Goal: Transaction & Acquisition: Purchase product/service

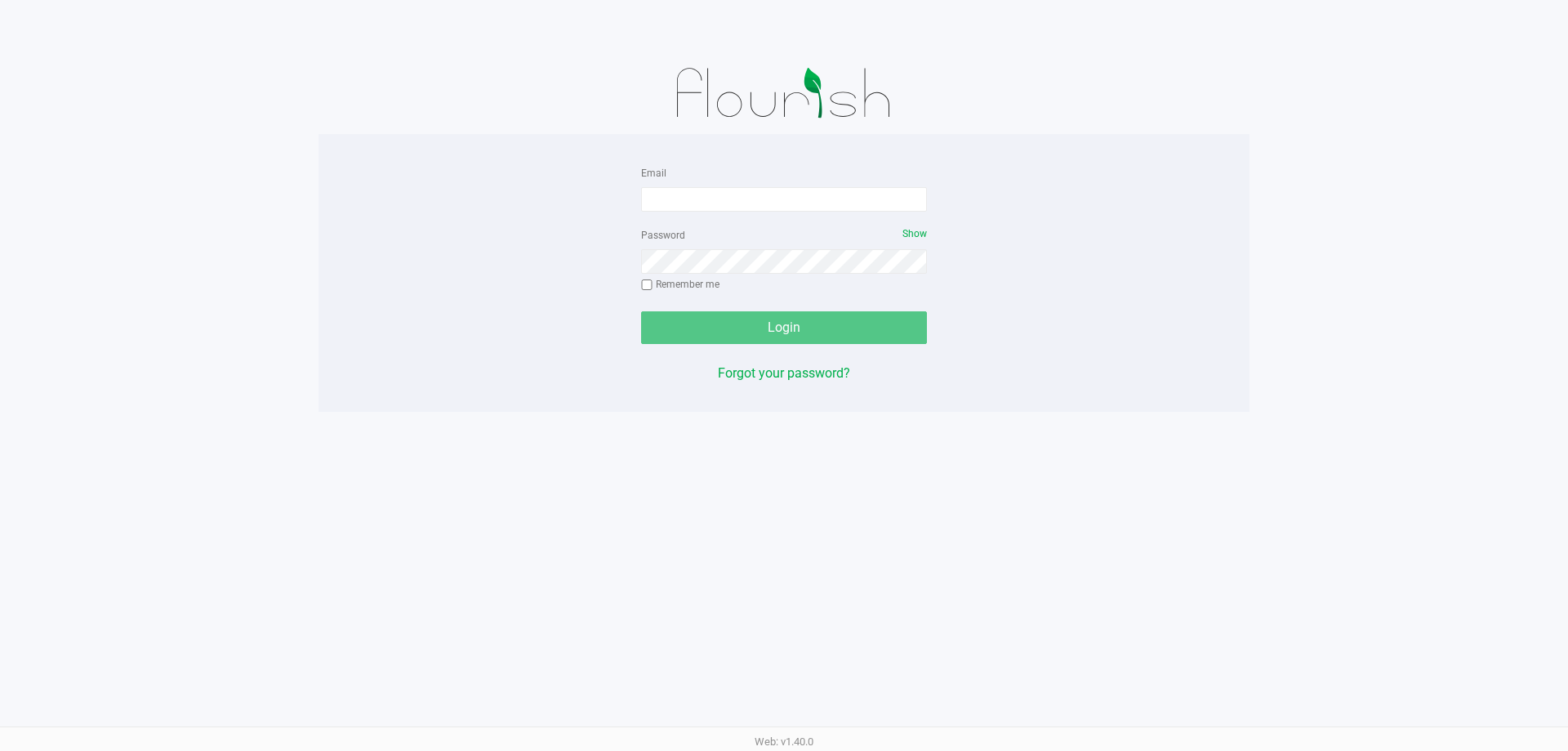
drag, startPoint x: 763, startPoint y: 180, endPoint x: 748, endPoint y: 185, distance: 15.8
click at [760, 180] on div "Email" at bounding box center [784, 187] width 286 height 49
drag, startPoint x: 748, startPoint y: 185, endPoint x: 746, endPoint y: 199, distance: 14.1
click at [748, 187] on div "Email" at bounding box center [784, 187] width 286 height 49
click at [746, 200] on input "Email" at bounding box center [784, 199] width 286 height 24
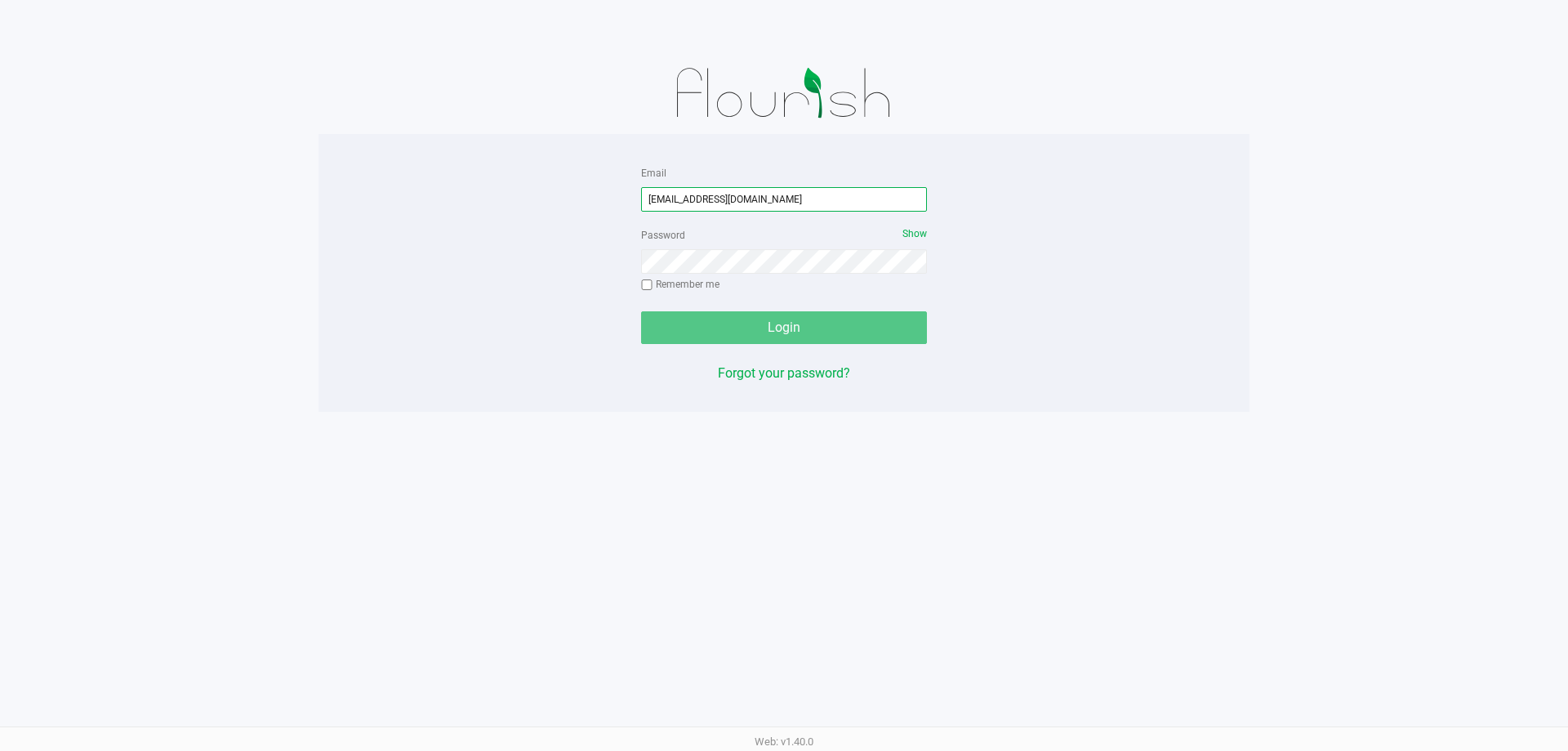
type input "[EMAIL_ADDRESS][DOMAIN_NAME]"
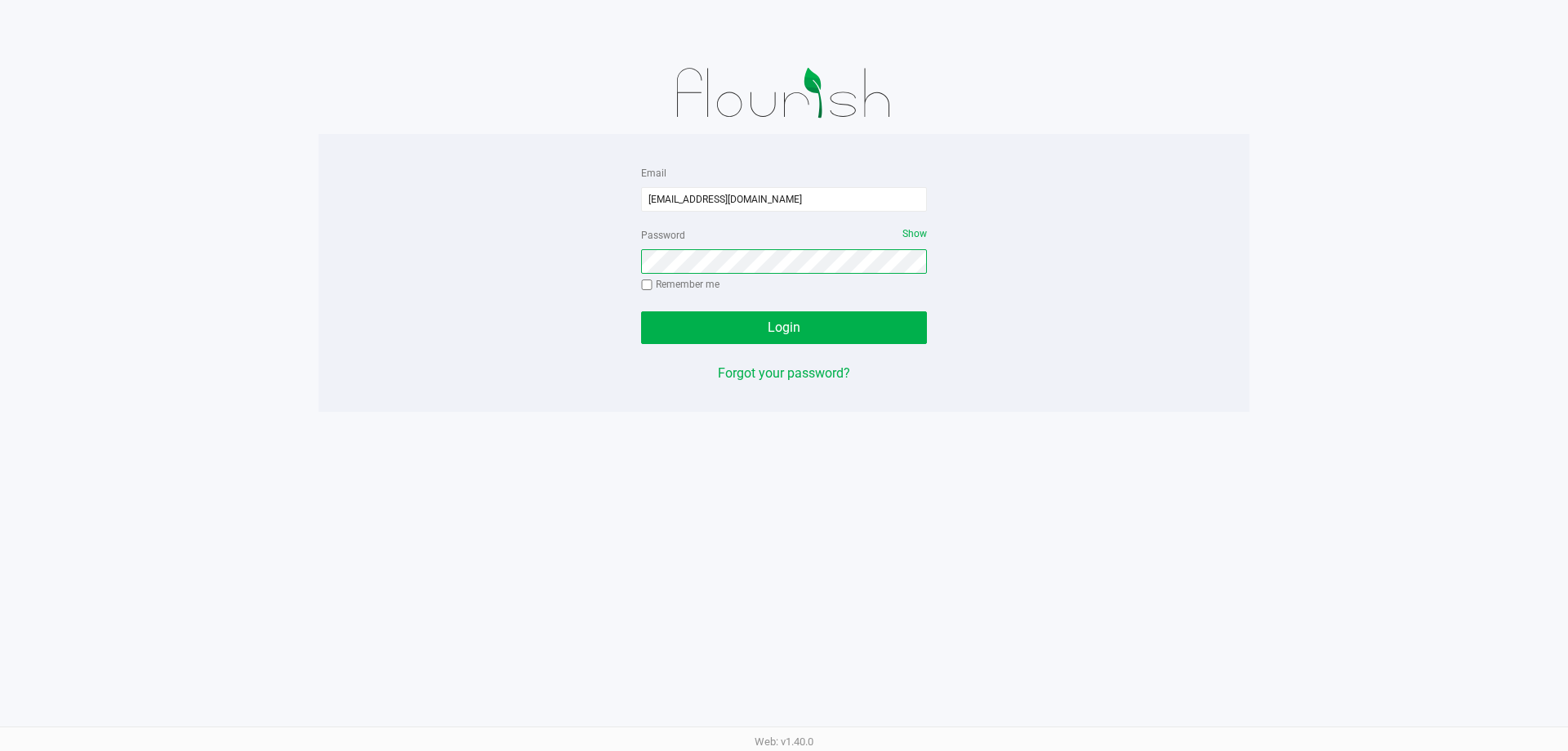
click at [641, 311] on button "Login" at bounding box center [784, 327] width 286 height 32
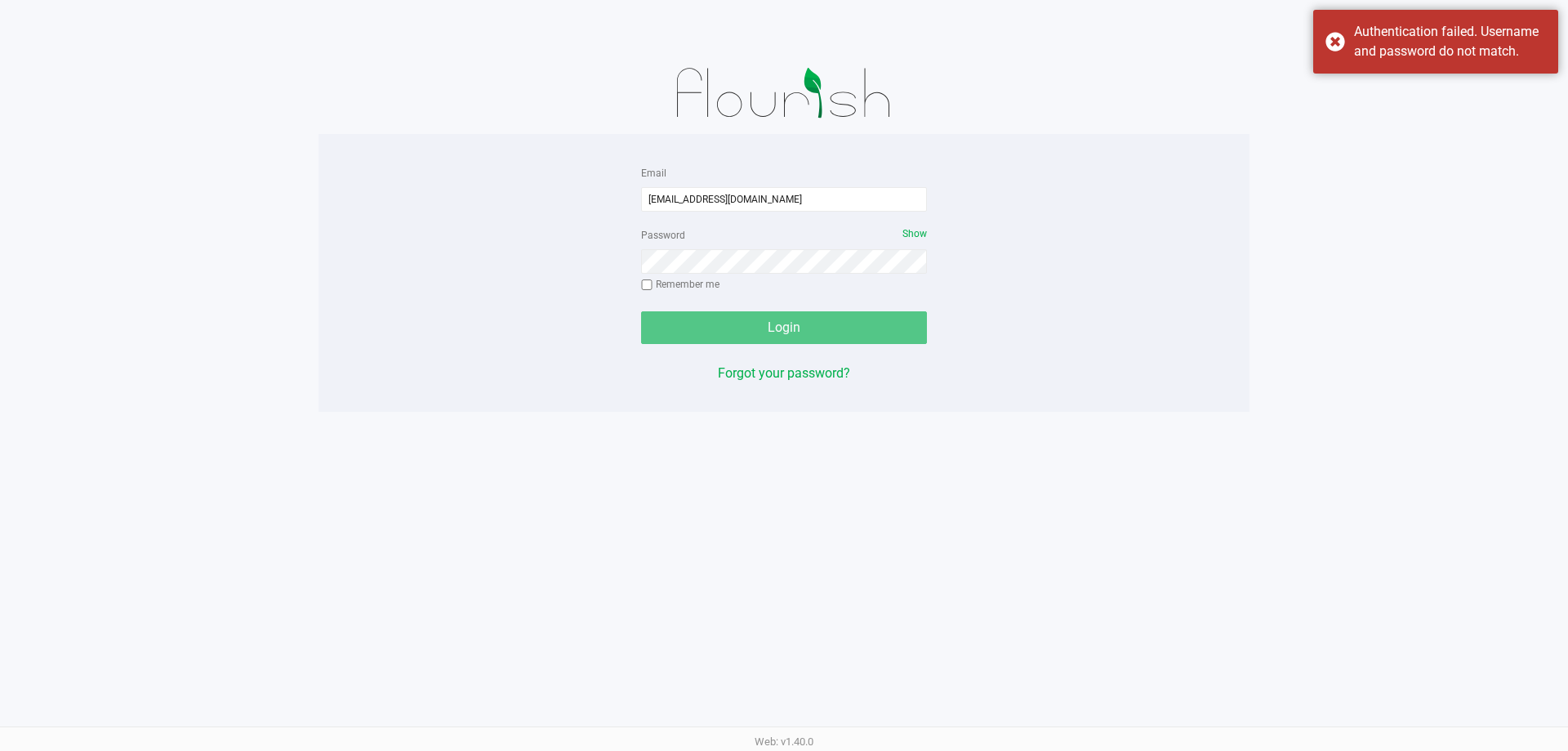
click at [927, 232] on div "Email [EMAIL_ADDRESS][DOMAIN_NAME] Password Show Remember me Login Forgot your …" at bounding box center [783, 273] width 310 height 220
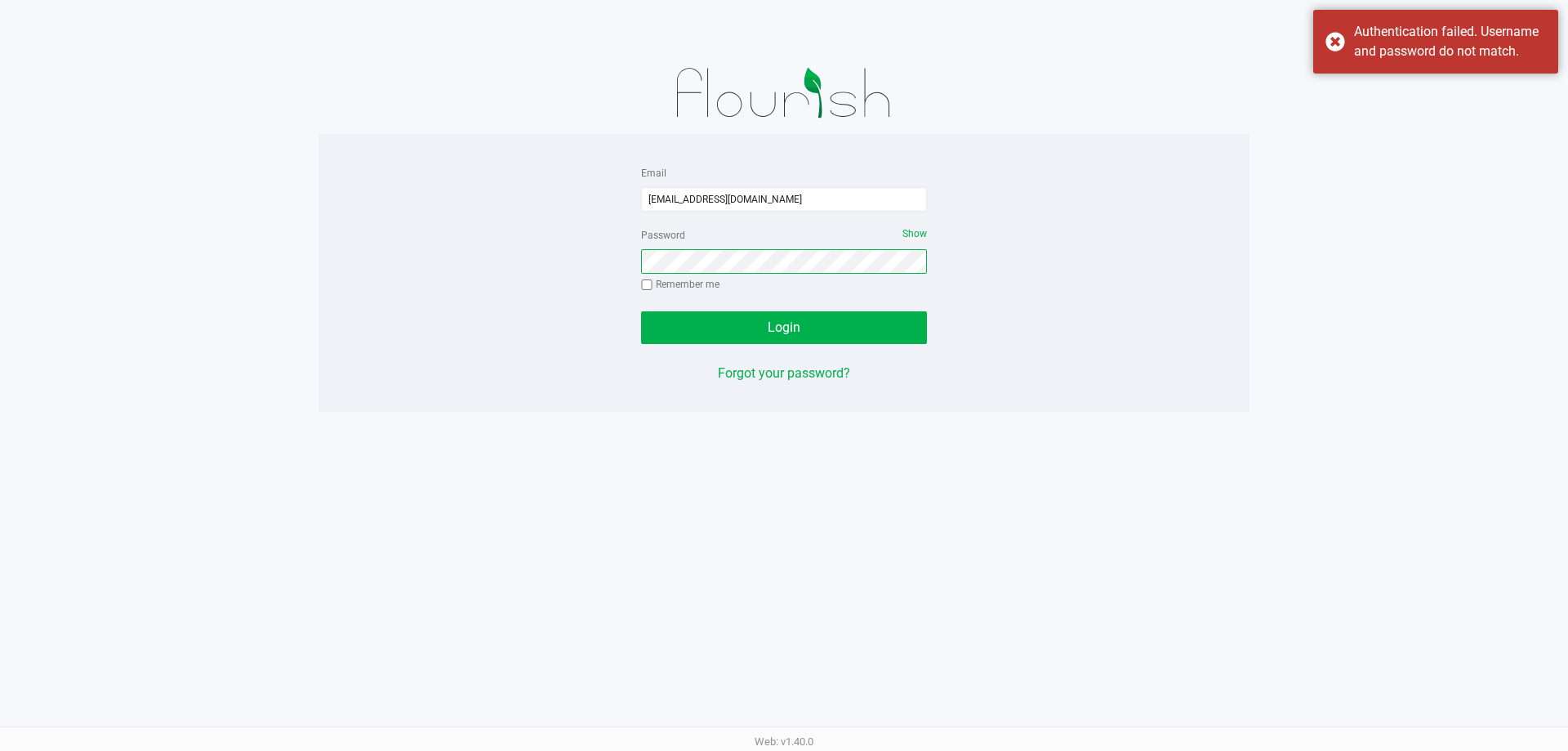
click at [641, 311] on button "Login" at bounding box center [784, 327] width 286 height 32
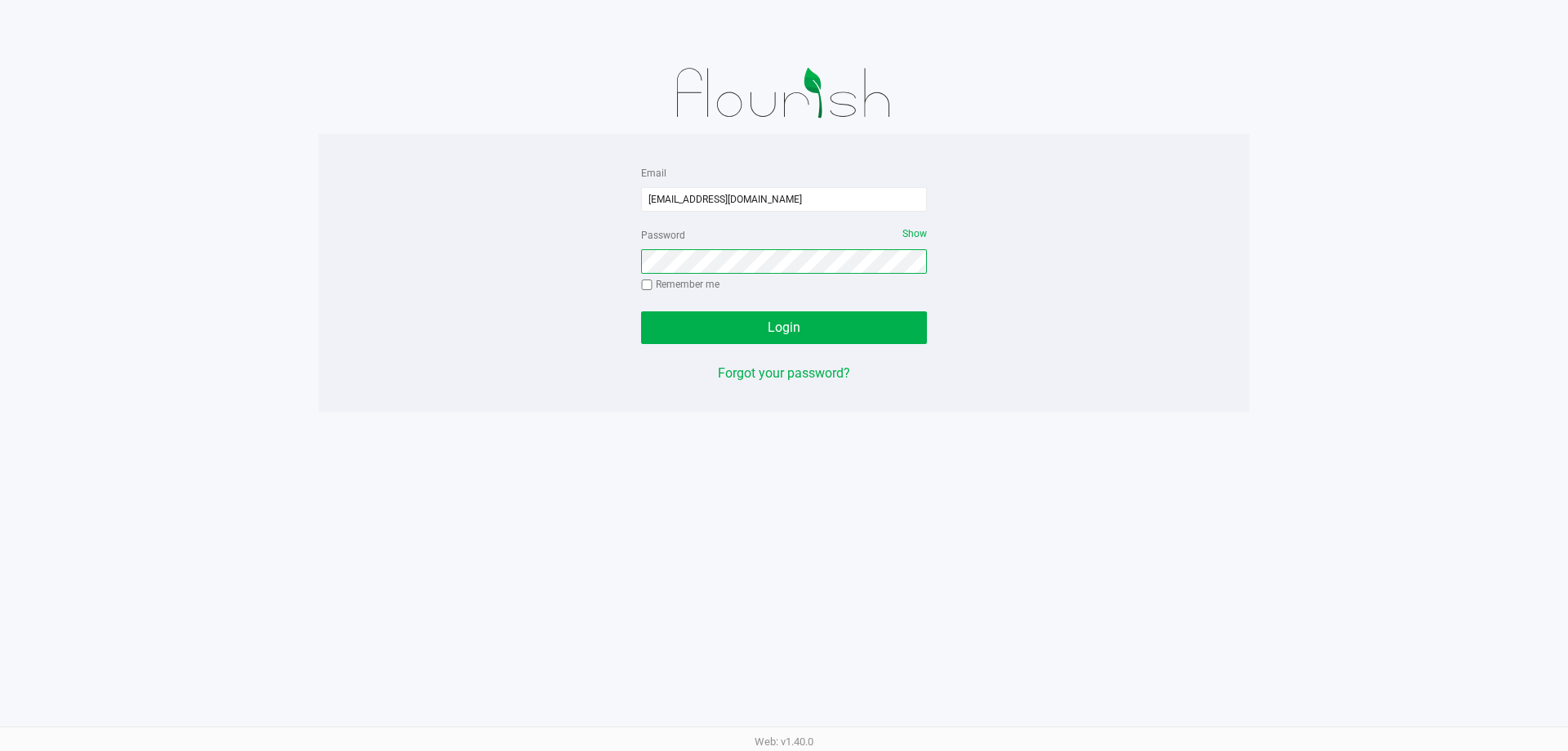
click at [641, 311] on button "Login" at bounding box center [784, 327] width 286 height 32
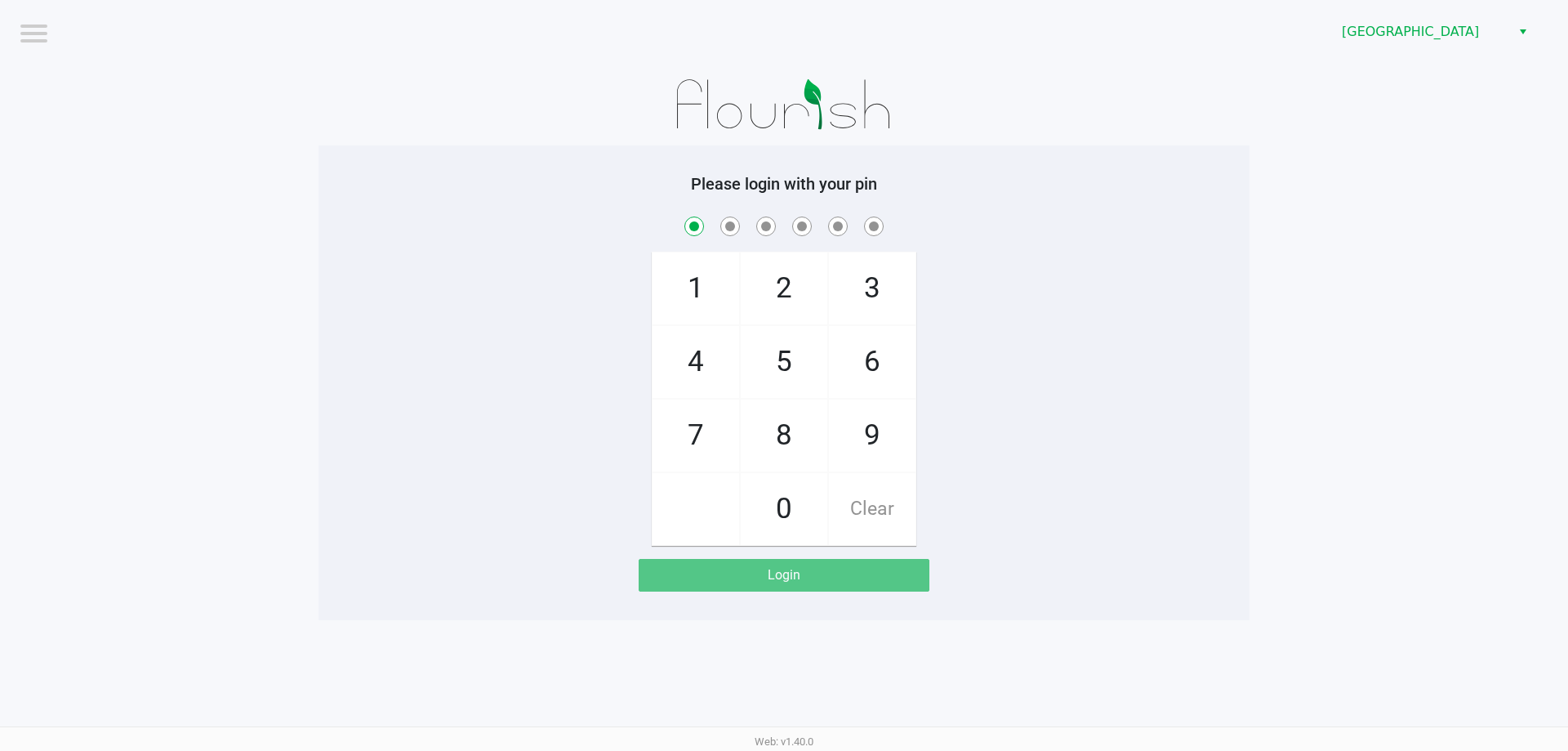
checkbox input "true"
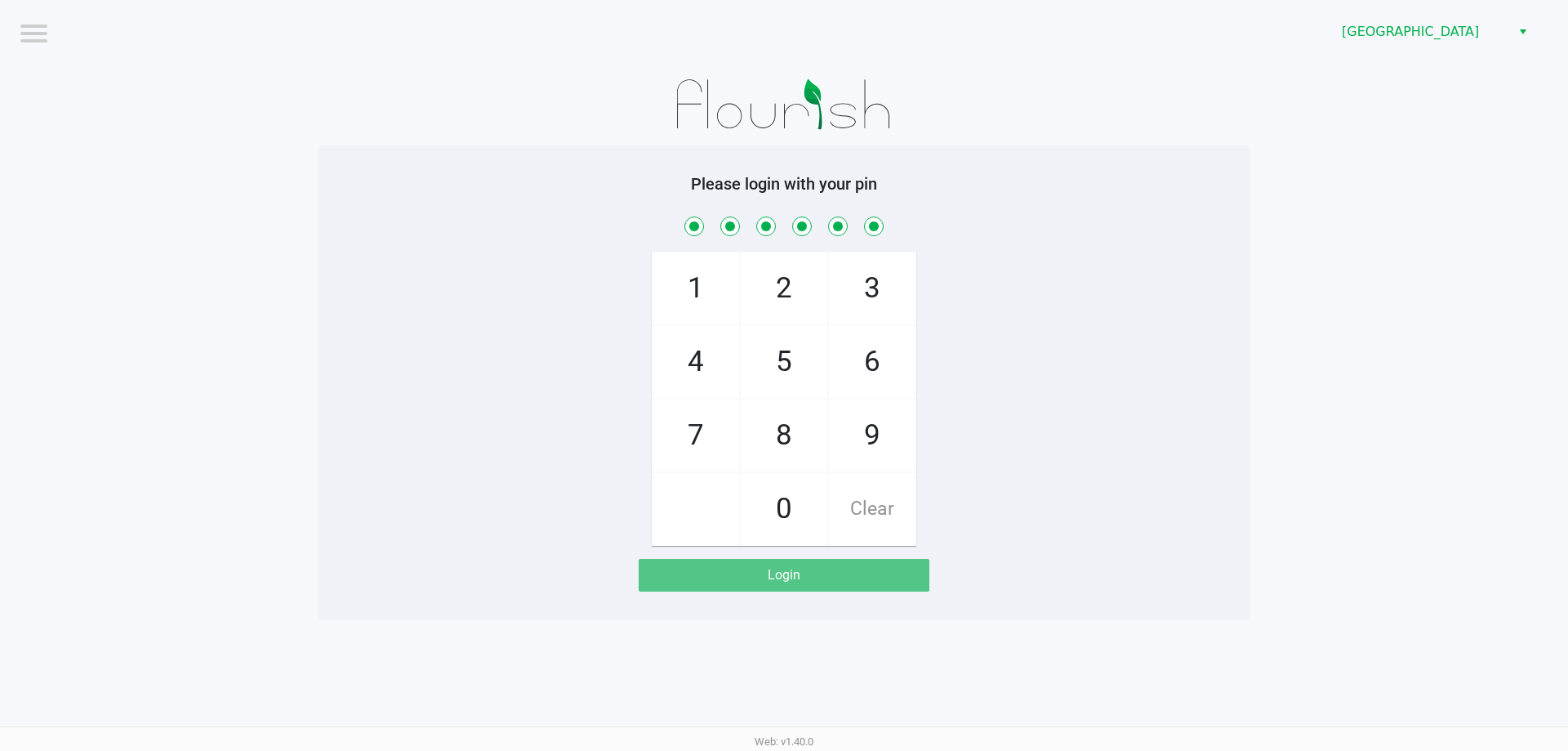
checkbox input "true"
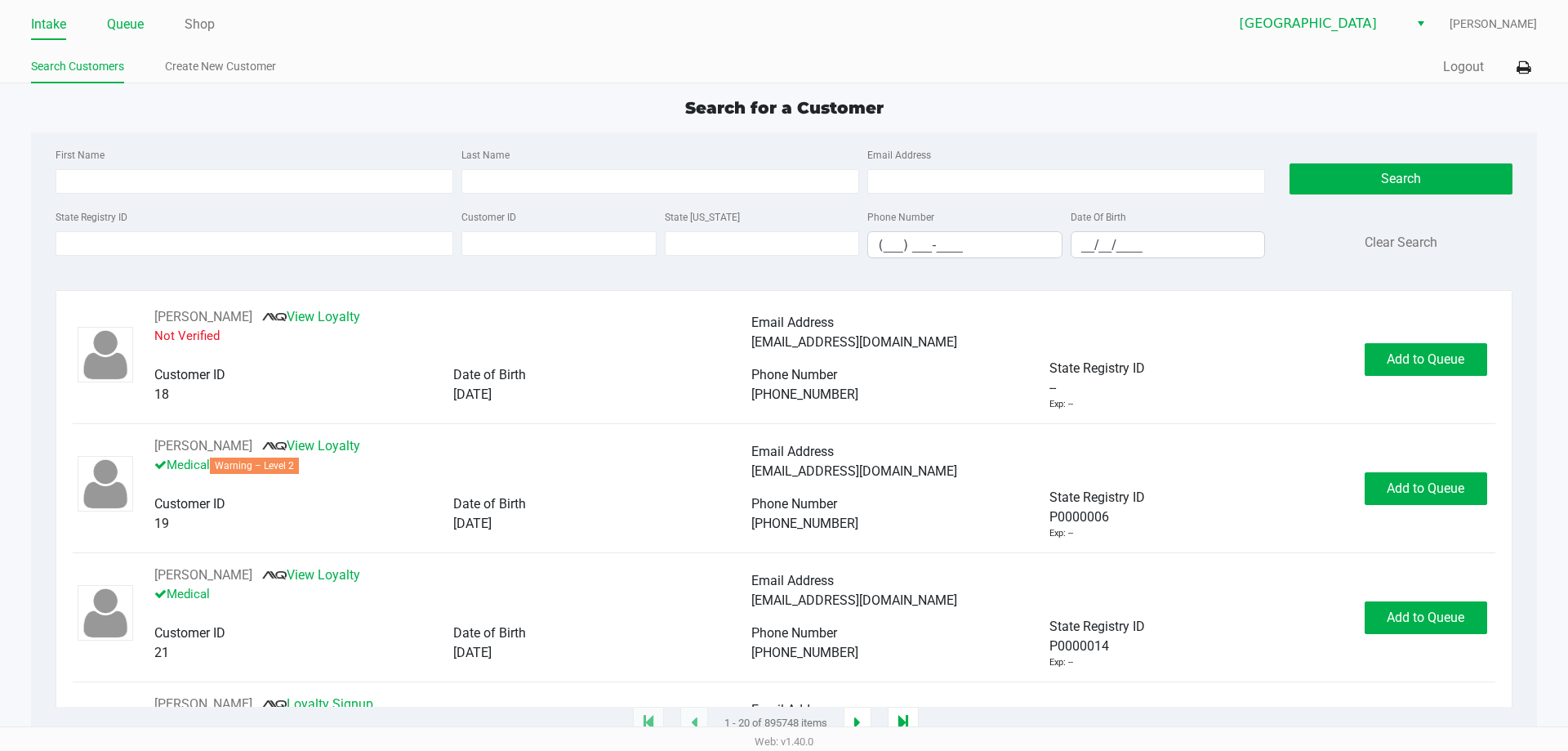
click at [143, 26] on link "Queue" at bounding box center [126, 24] width 37 height 23
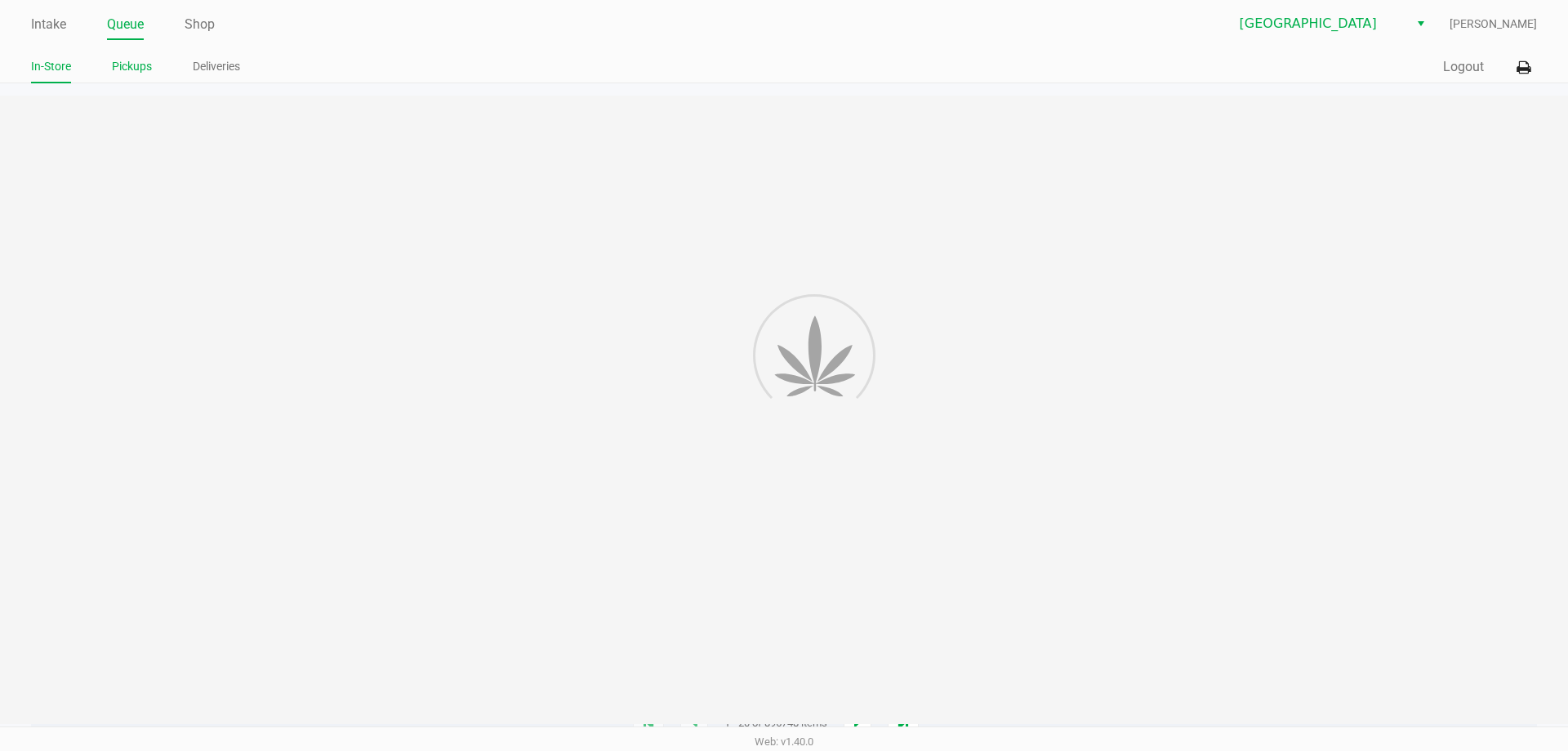
click at [134, 80] on li "Pickups" at bounding box center [131, 69] width 40 height 29
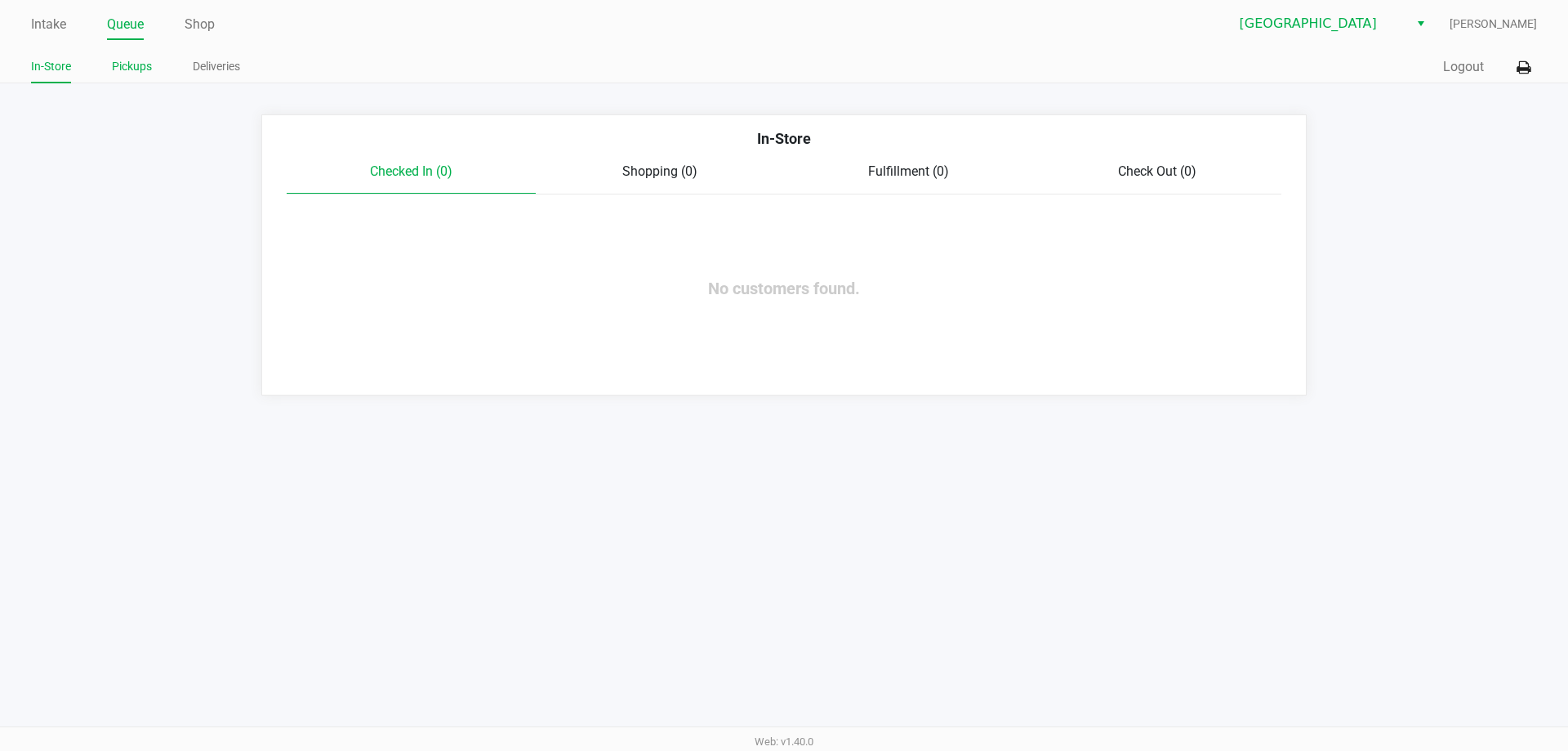
click at [137, 80] on li "Pickups" at bounding box center [131, 69] width 40 height 29
click at [140, 69] on link "Pickups" at bounding box center [131, 67] width 40 height 20
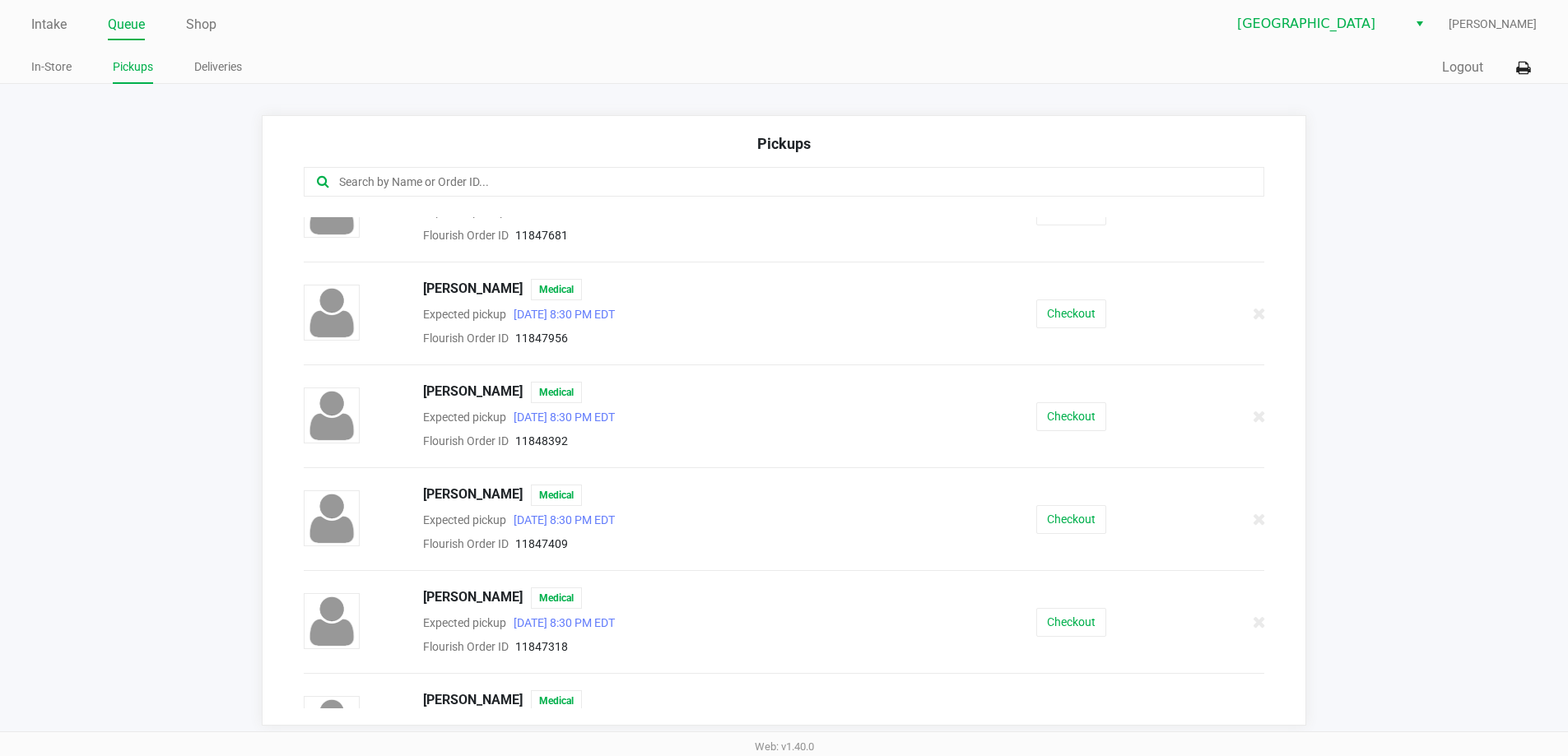
scroll to position [503, 0]
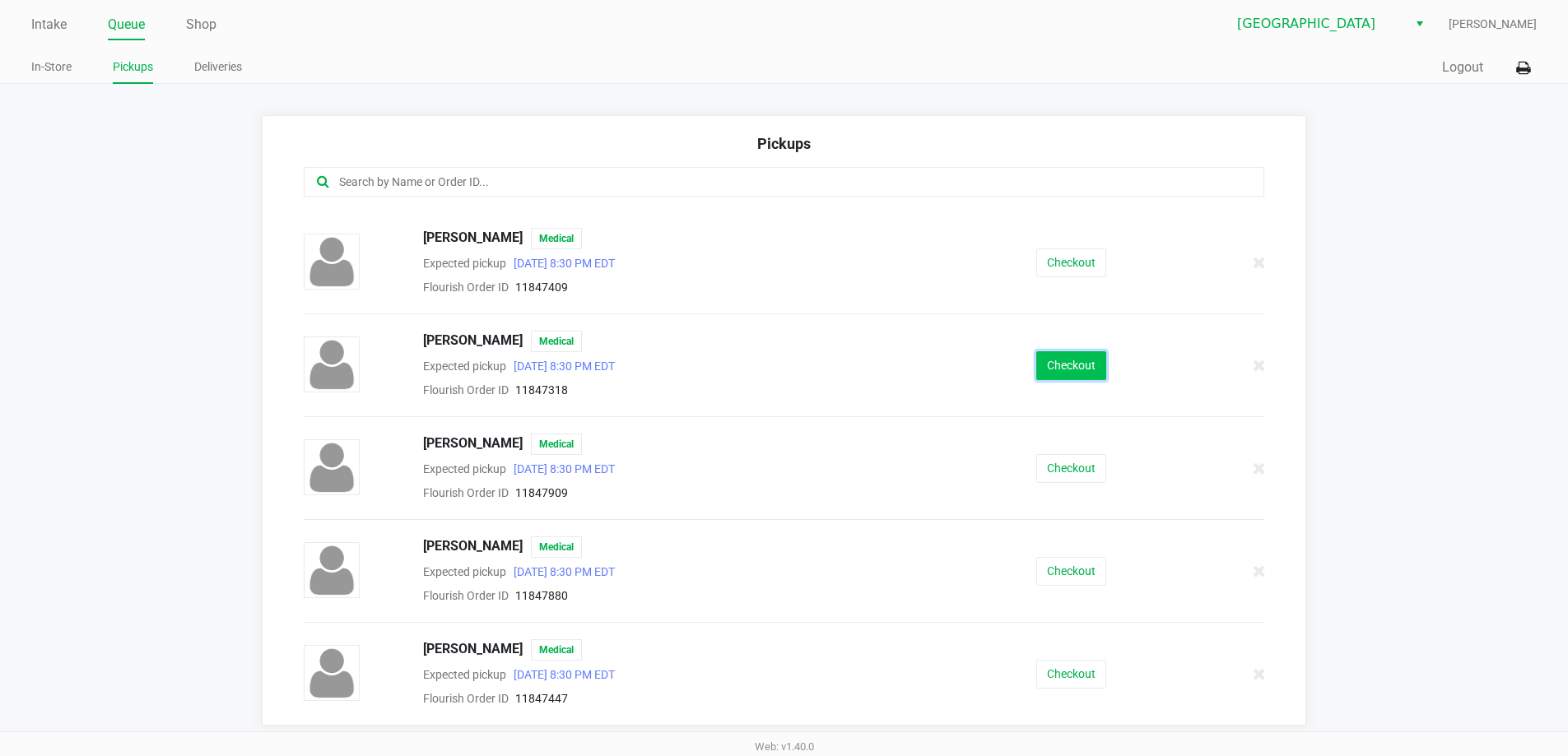
click at [1074, 374] on button "Checkout" at bounding box center [1071, 365] width 70 height 29
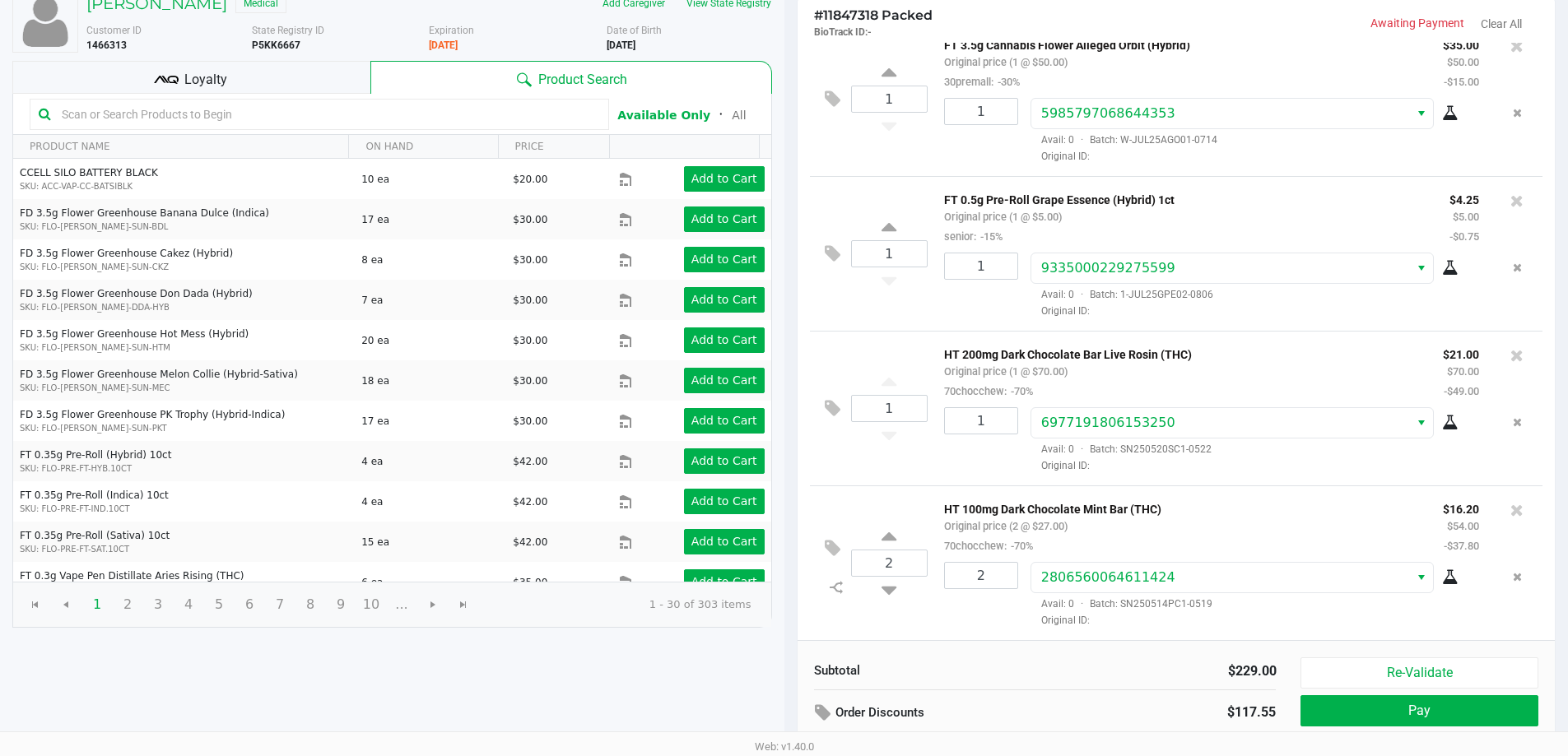
scroll to position [169, 0]
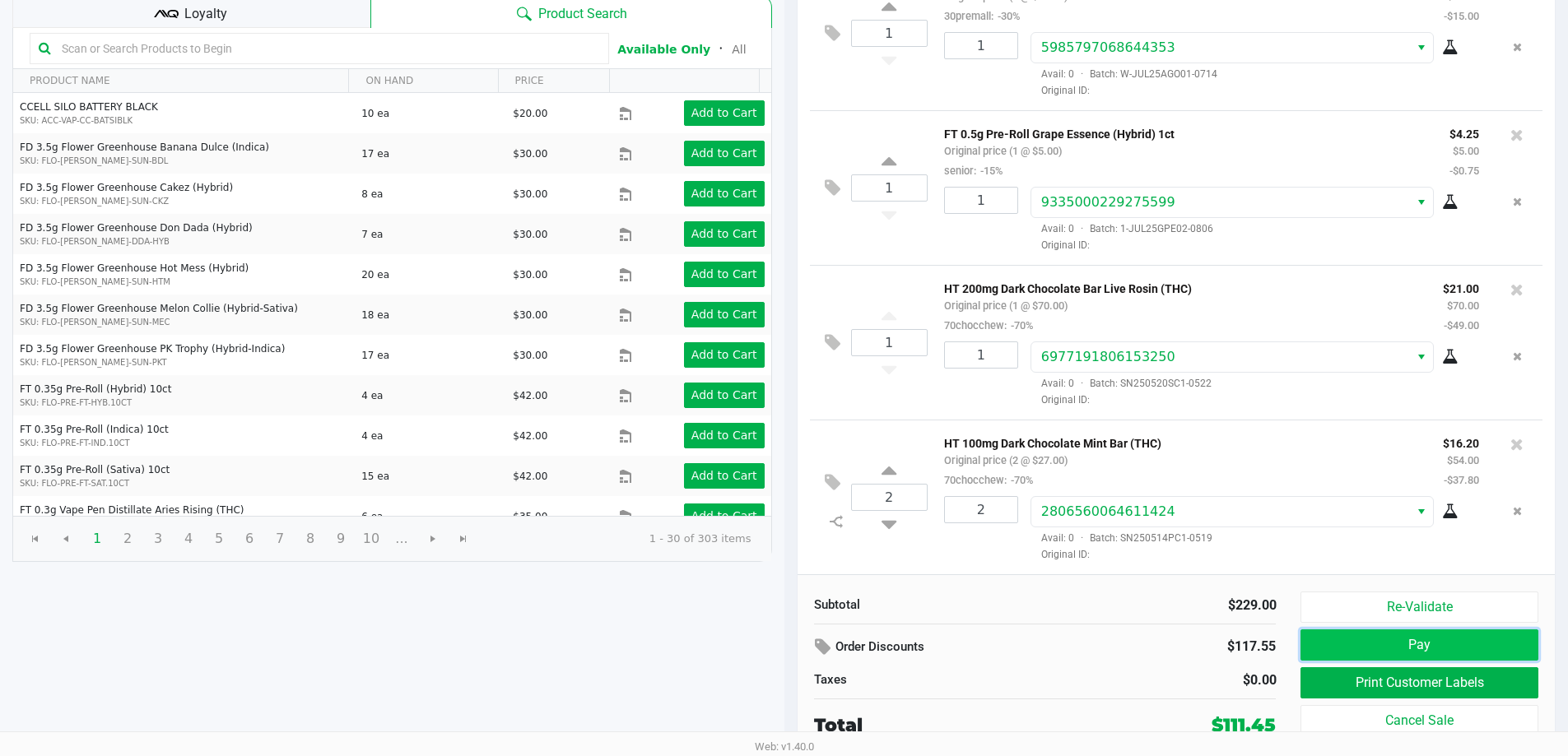
click at [1472, 654] on button "Pay" at bounding box center [1419, 645] width 237 height 32
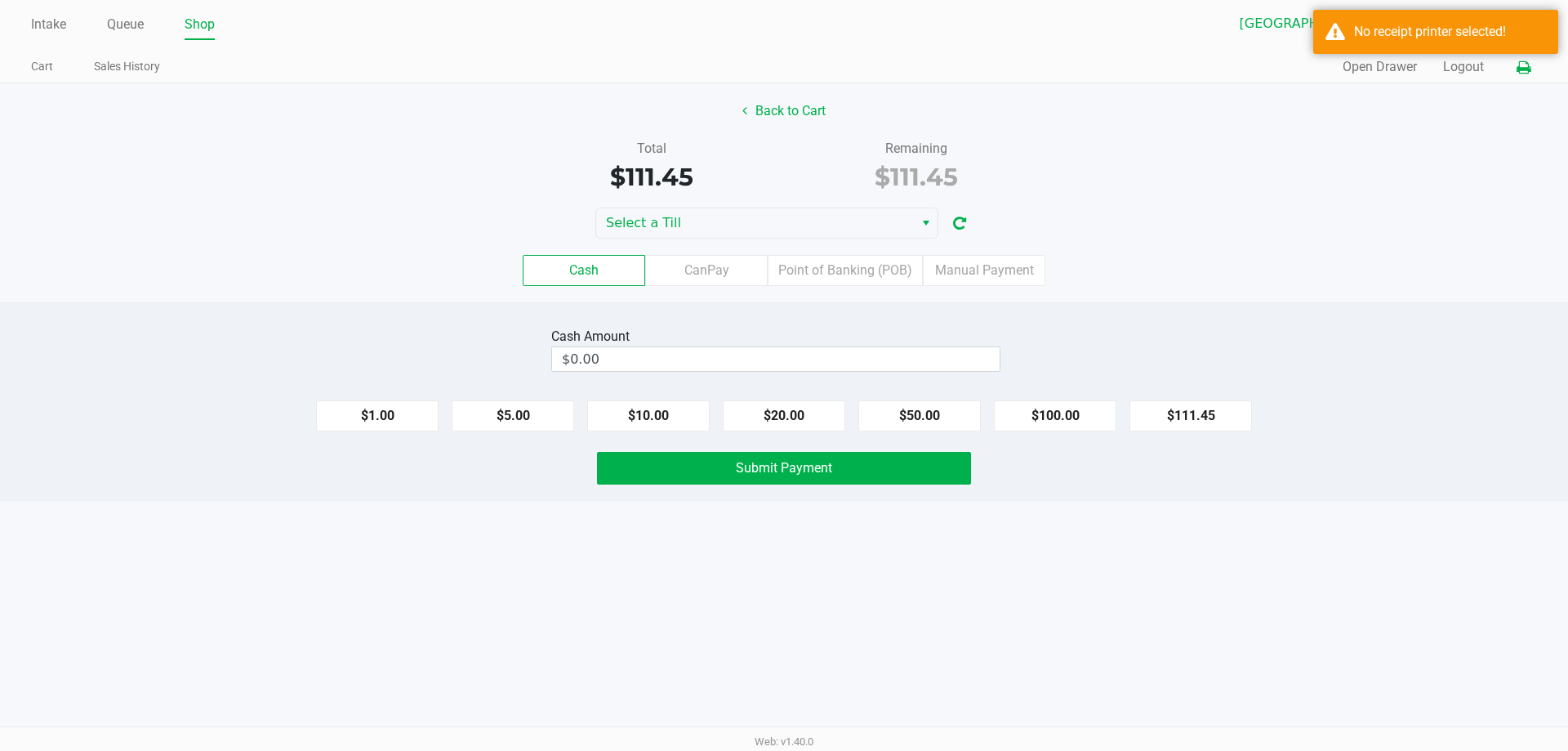
click at [1527, 65] on icon at bounding box center [1523, 68] width 14 height 11
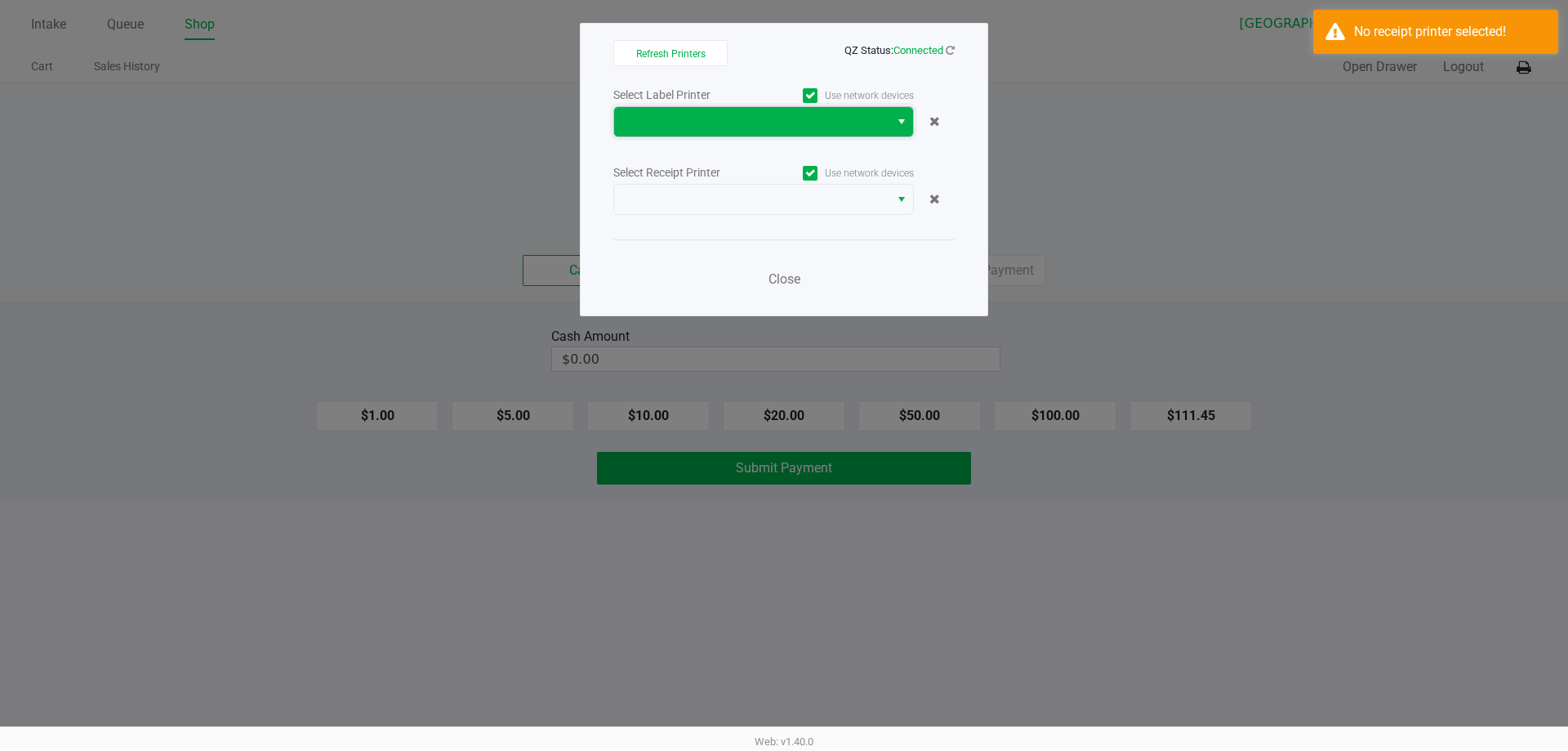
click at [781, 131] on span at bounding box center [751, 122] width 275 height 30
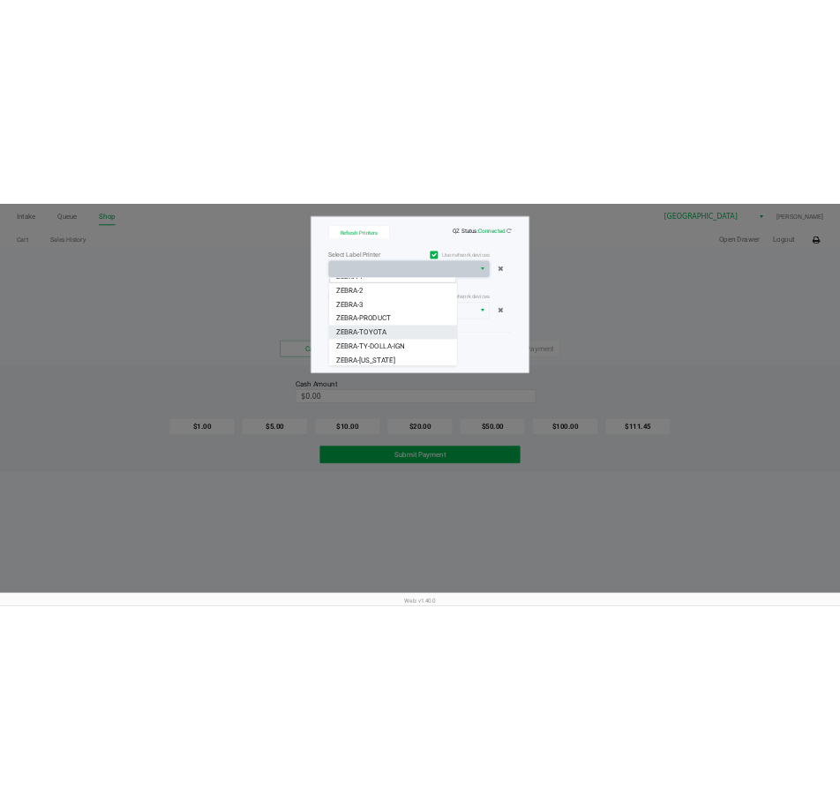
scroll to position [21, 0]
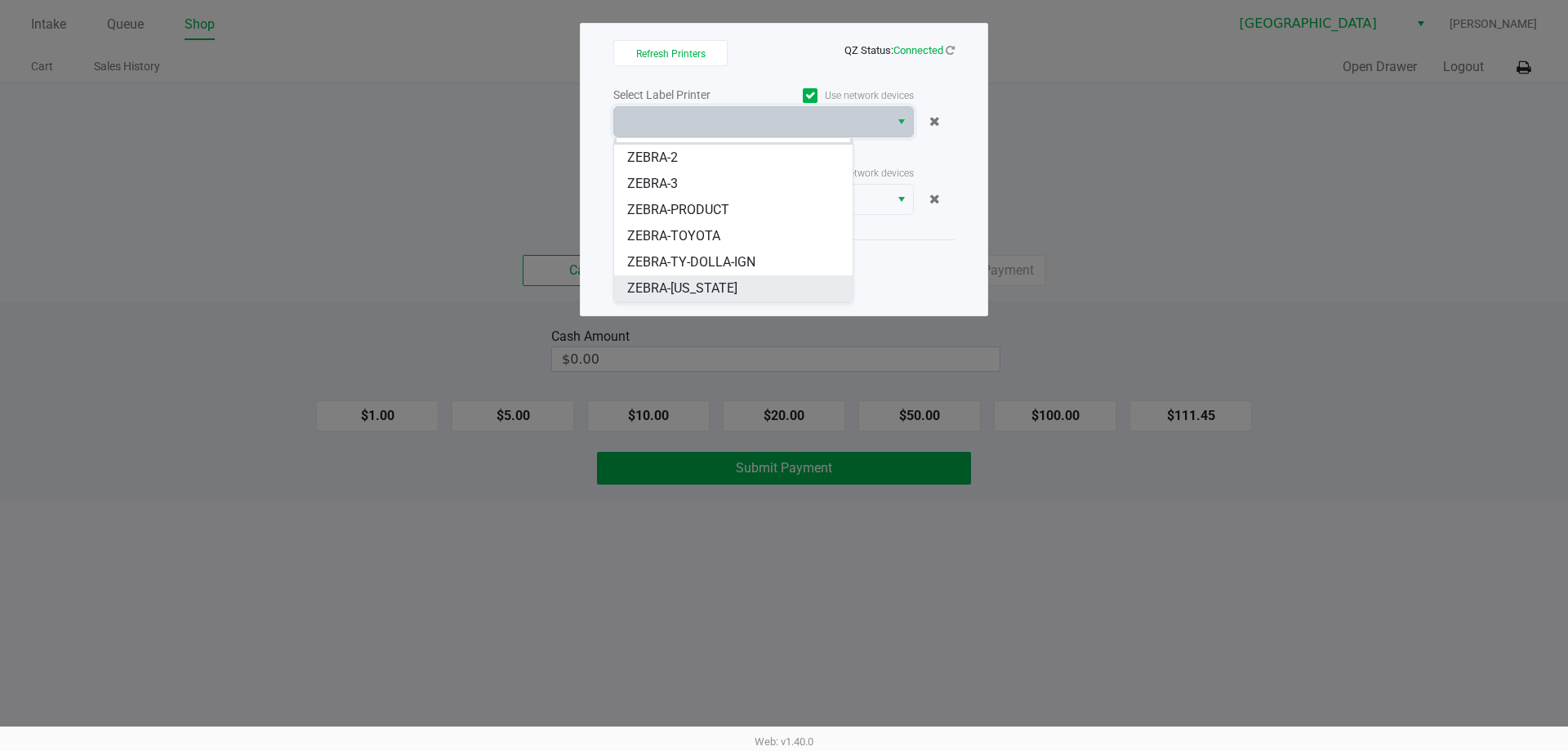
click at [710, 283] on li "ZEBRA-[US_STATE]" at bounding box center [733, 288] width 239 height 26
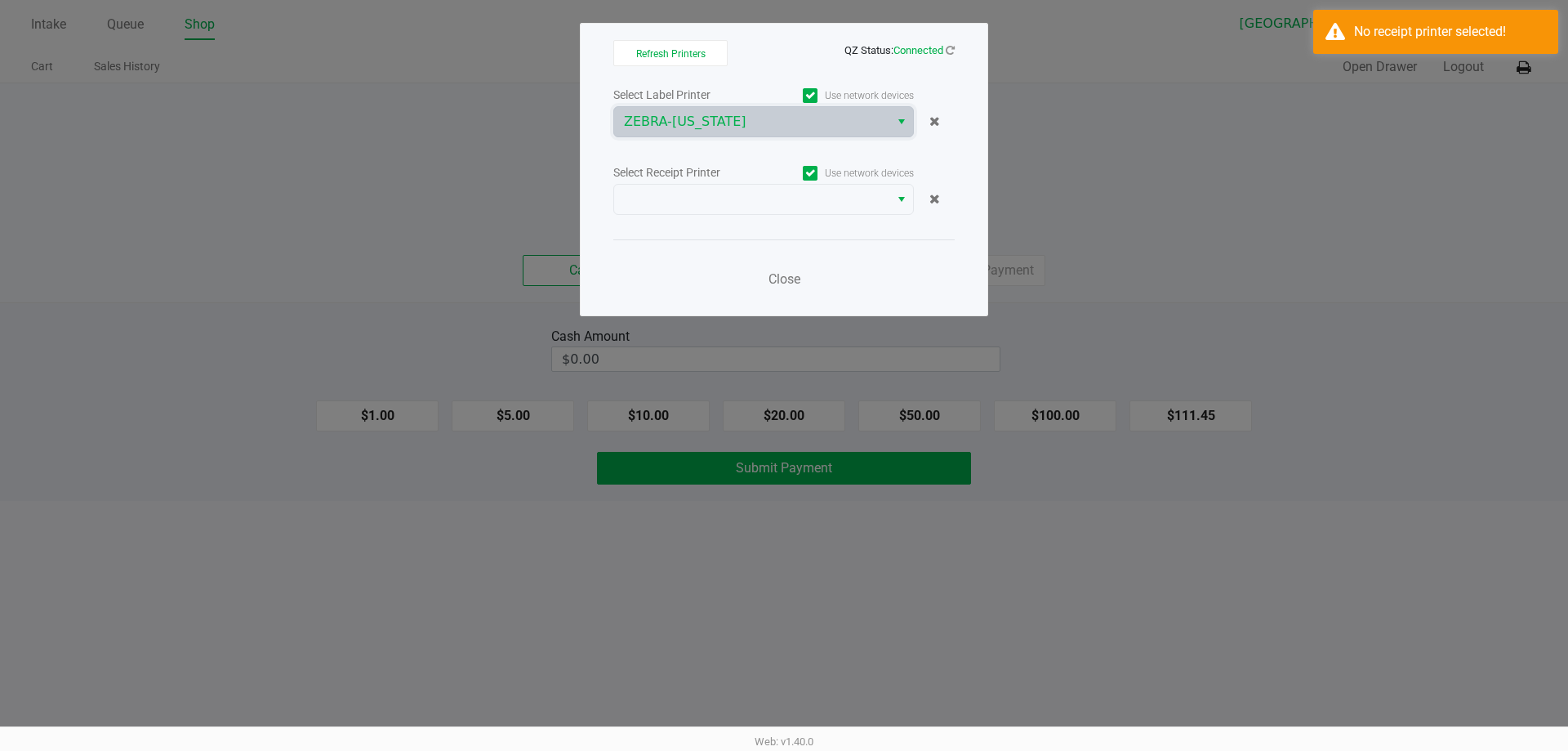
click at [884, 216] on div "Select Label Printer Use network devices ZEBRA-[US_STATE] Select Receipt Printe…" at bounding box center [784, 192] width 342 height 215
click at [882, 216] on div "Select Label Printer Use network devices ZEBRA-[US_STATE] Select Receipt Printe…" at bounding box center [784, 192] width 342 height 215
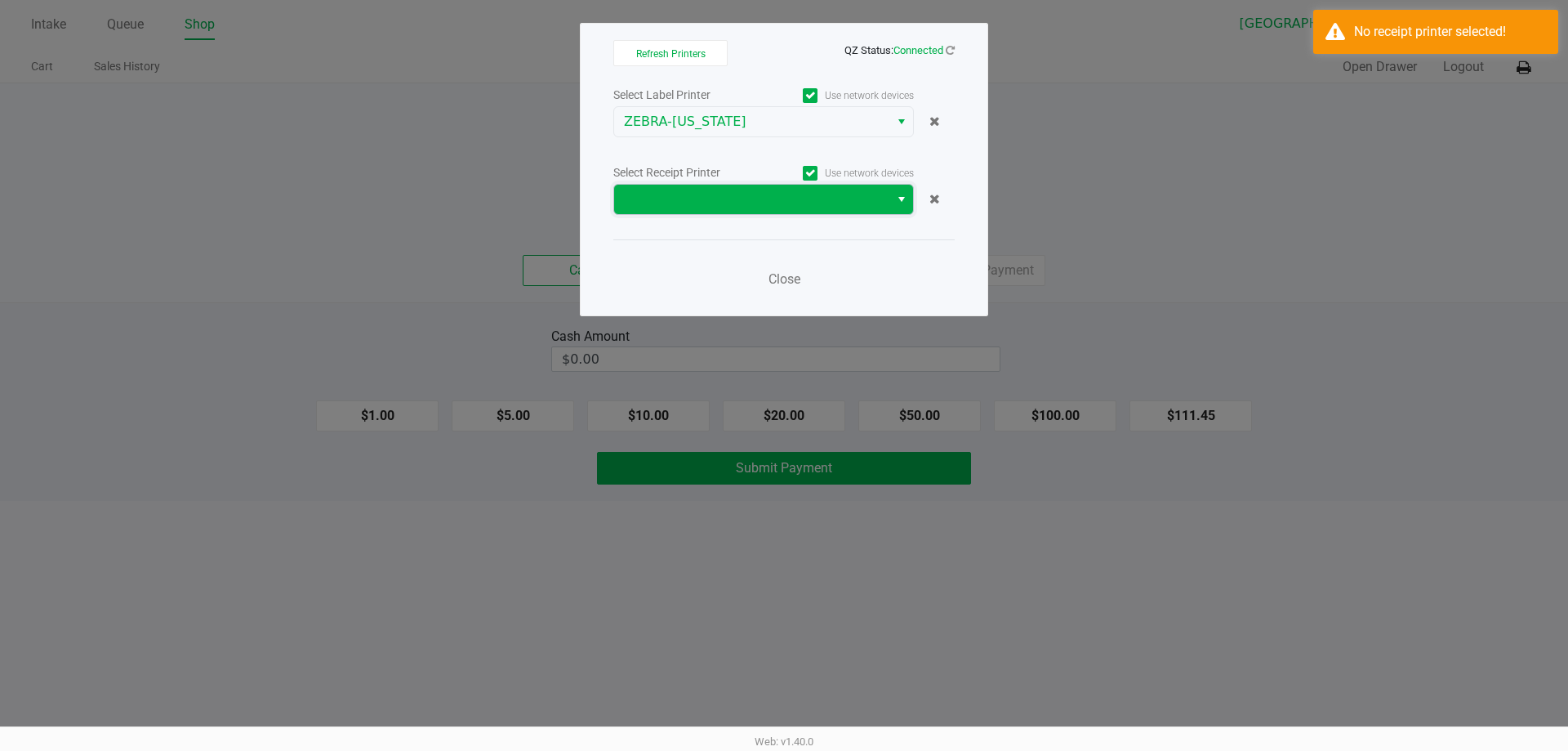
click at [886, 200] on span at bounding box center [751, 199] width 275 height 30
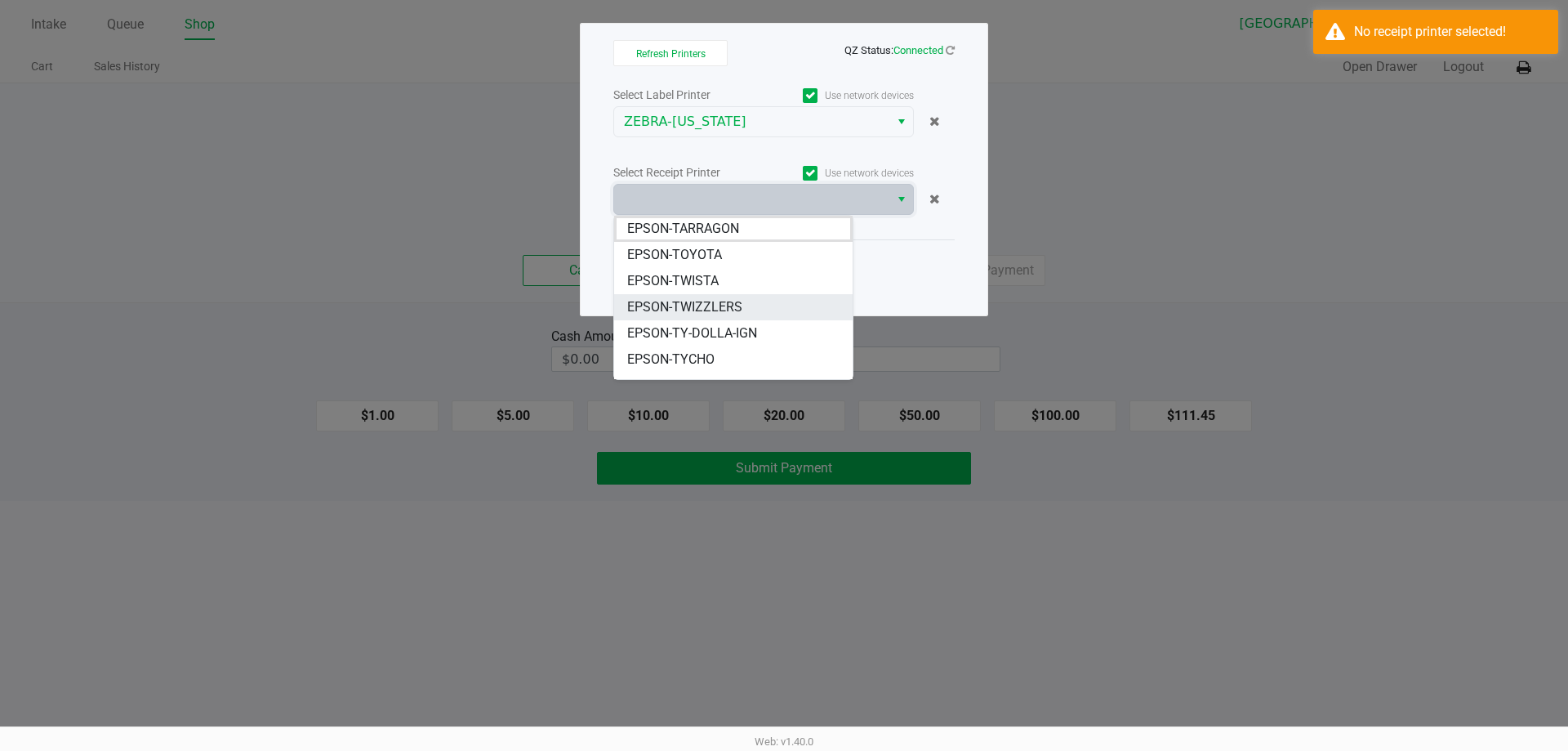
click at [703, 296] on li "EPSON-TWIZZLERS" at bounding box center [733, 307] width 239 height 26
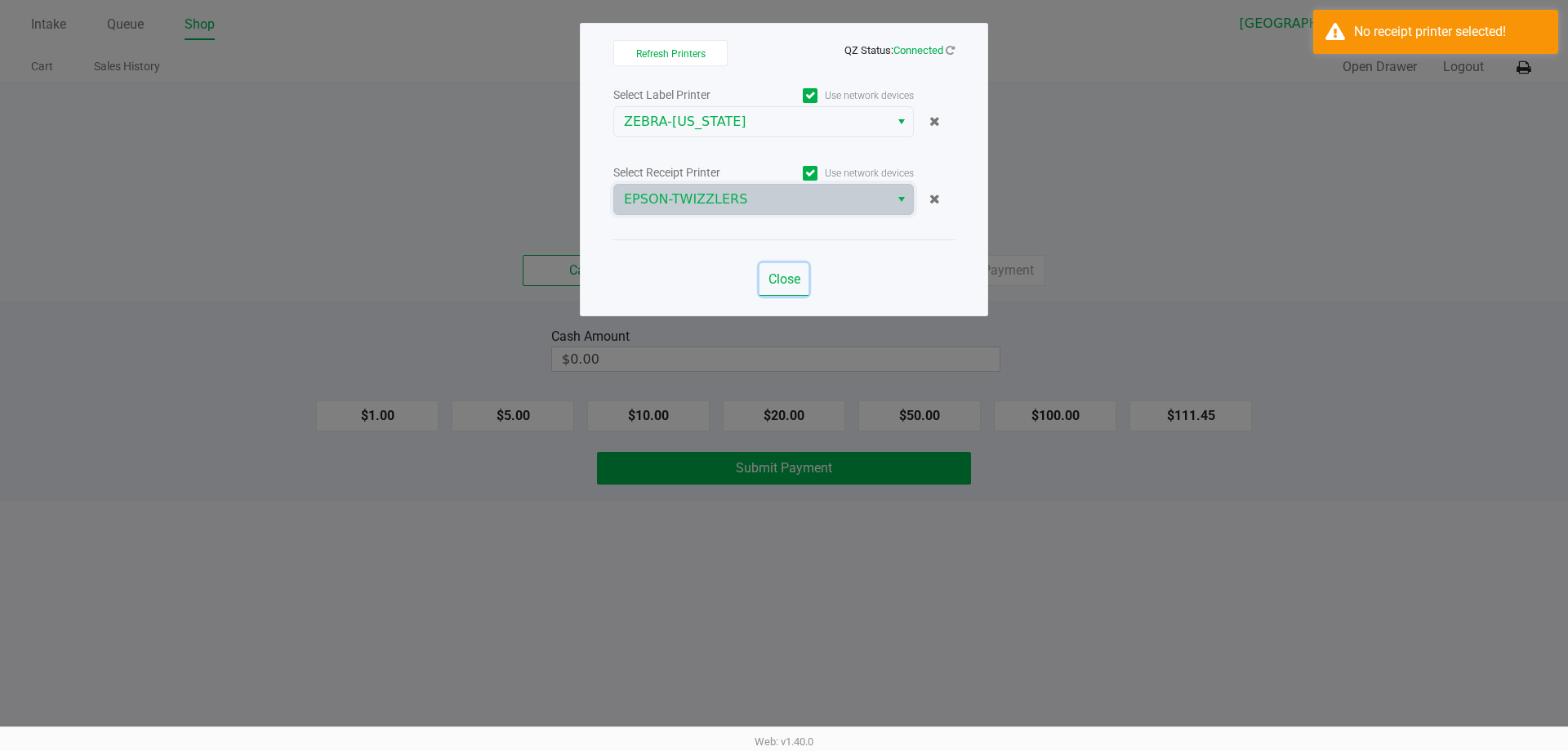
click at [765, 267] on button "Close" at bounding box center [783, 279] width 49 height 32
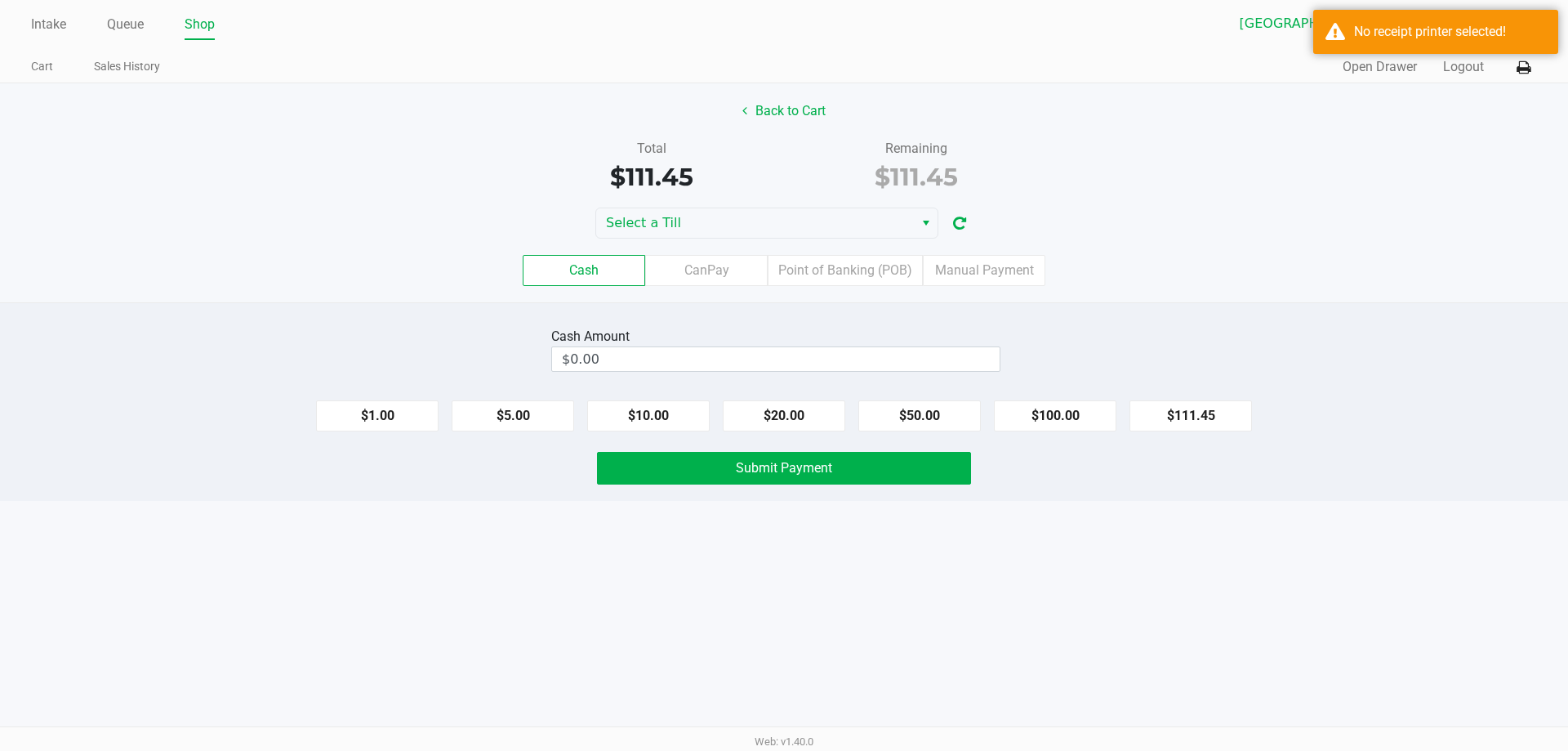
click at [784, 274] on div "Refresh Printers QZ Status: Connected Select Label Printer Use network devices …" at bounding box center [783, 129] width 408 height 294
click at [837, 260] on label "Point of Banking (POB)" at bounding box center [845, 270] width 156 height 31
click at [0, 0] on 7 "Point of Banking (POB)" at bounding box center [0, 0] width 0 height 0
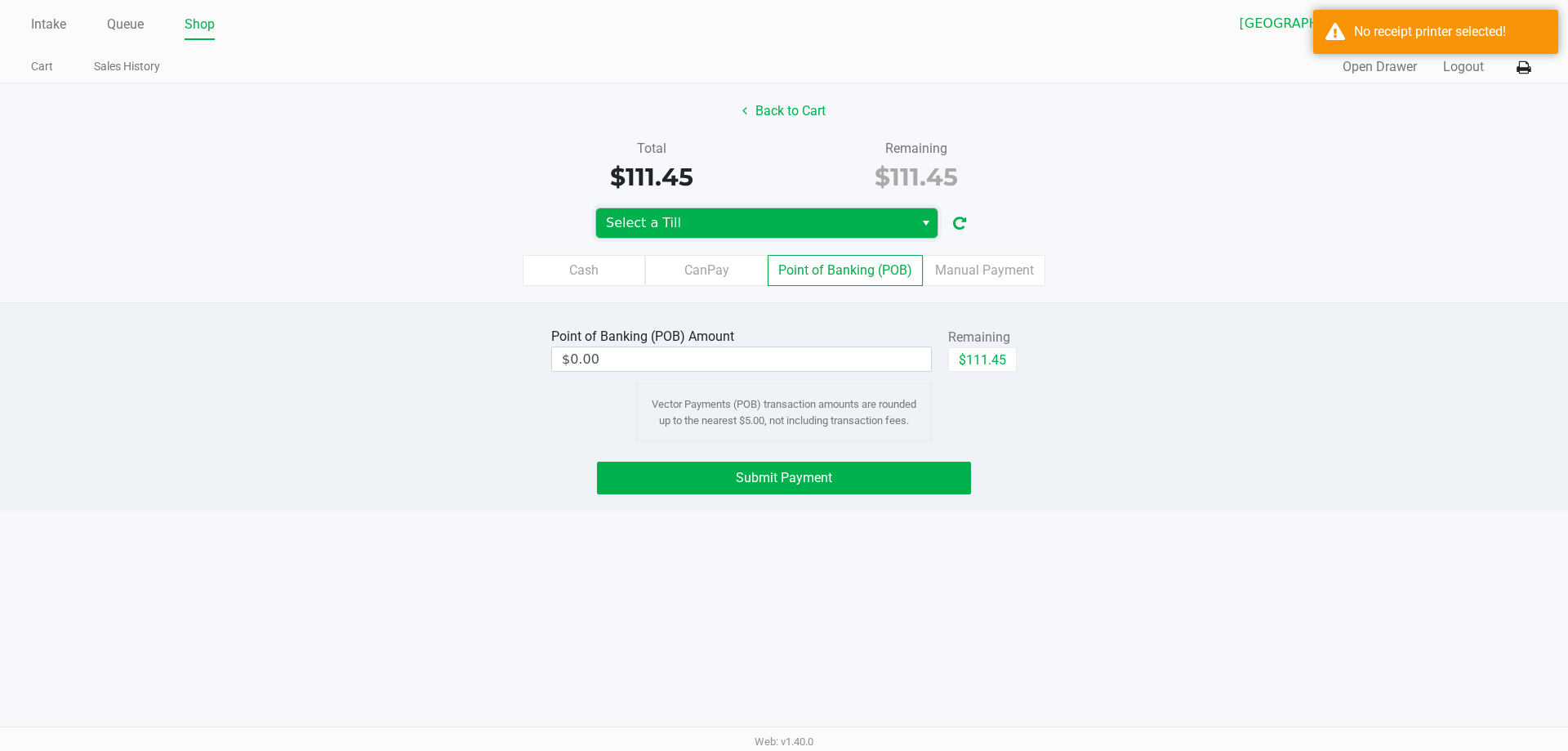
click at [877, 226] on span "Select a Till" at bounding box center [755, 222] width 298 height 19
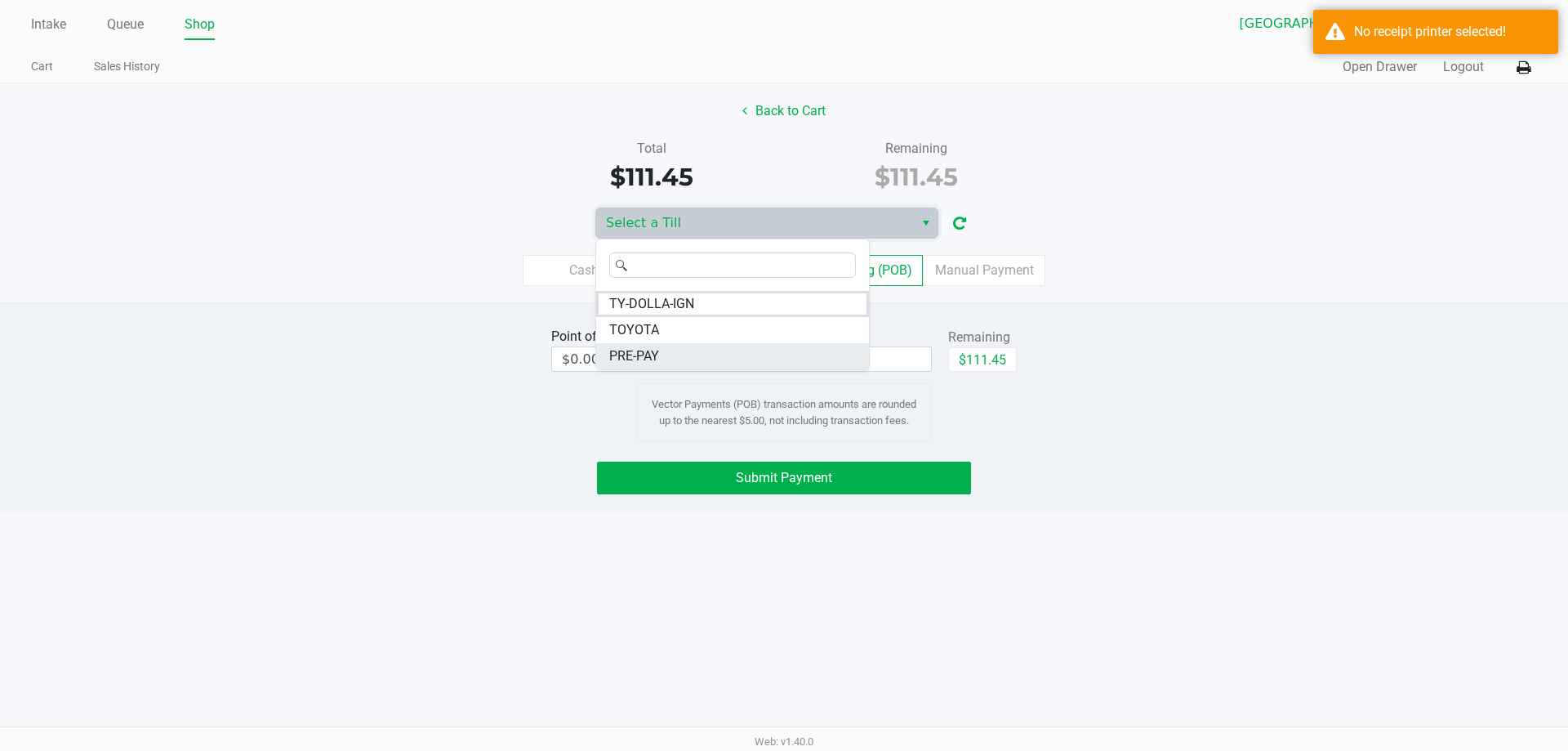
click at [766, 344] on li "PRE-PAY" at bounding box center [732, 357] width 273 height 26
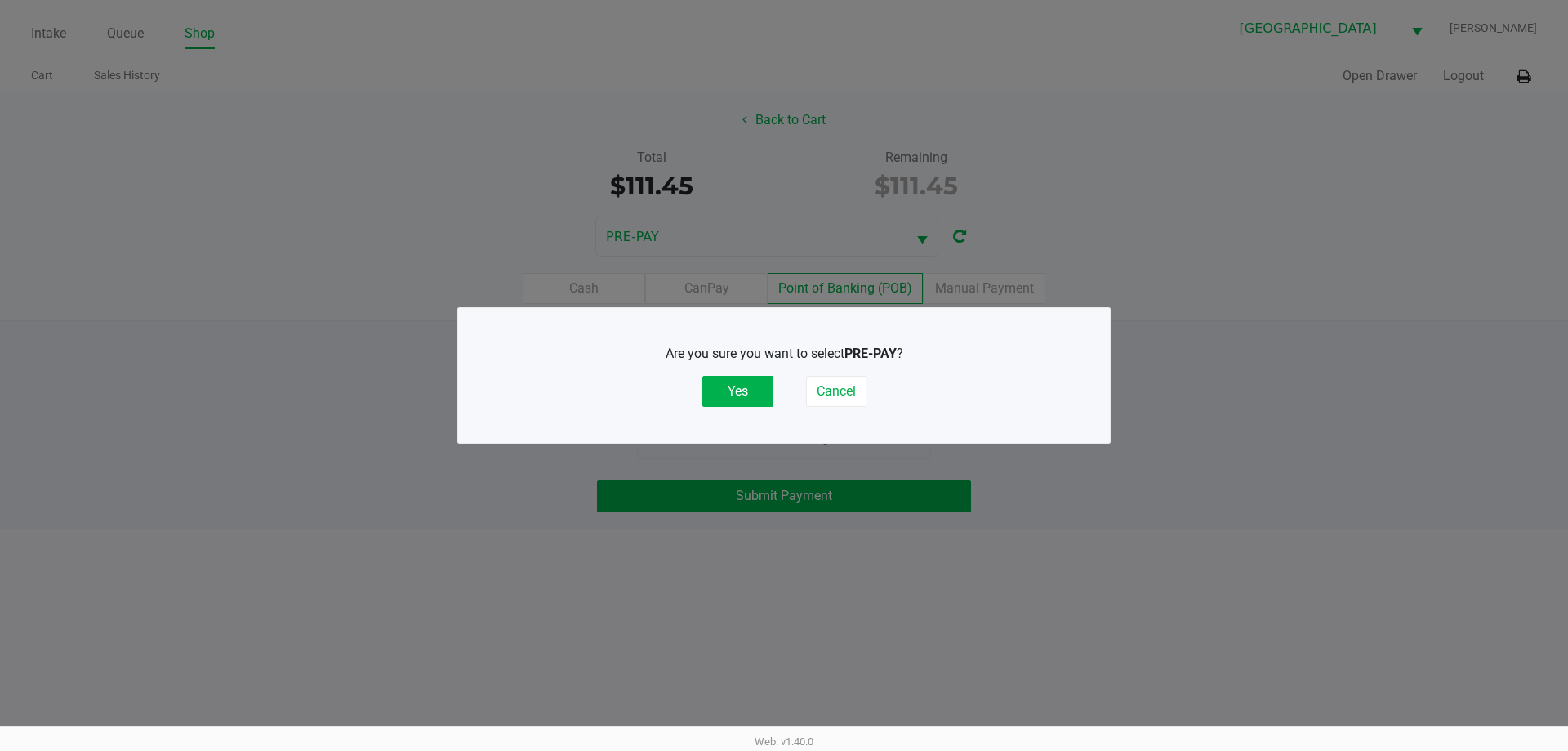
click at [703, 368] on div "Are you sure you want to select PRE-PAY ? Yes Cancel" at bounding box center [783, 375] width 586 height 63
click at [708, 379] on button "Yes" at bounding box center [738, 392] width 71 height 31
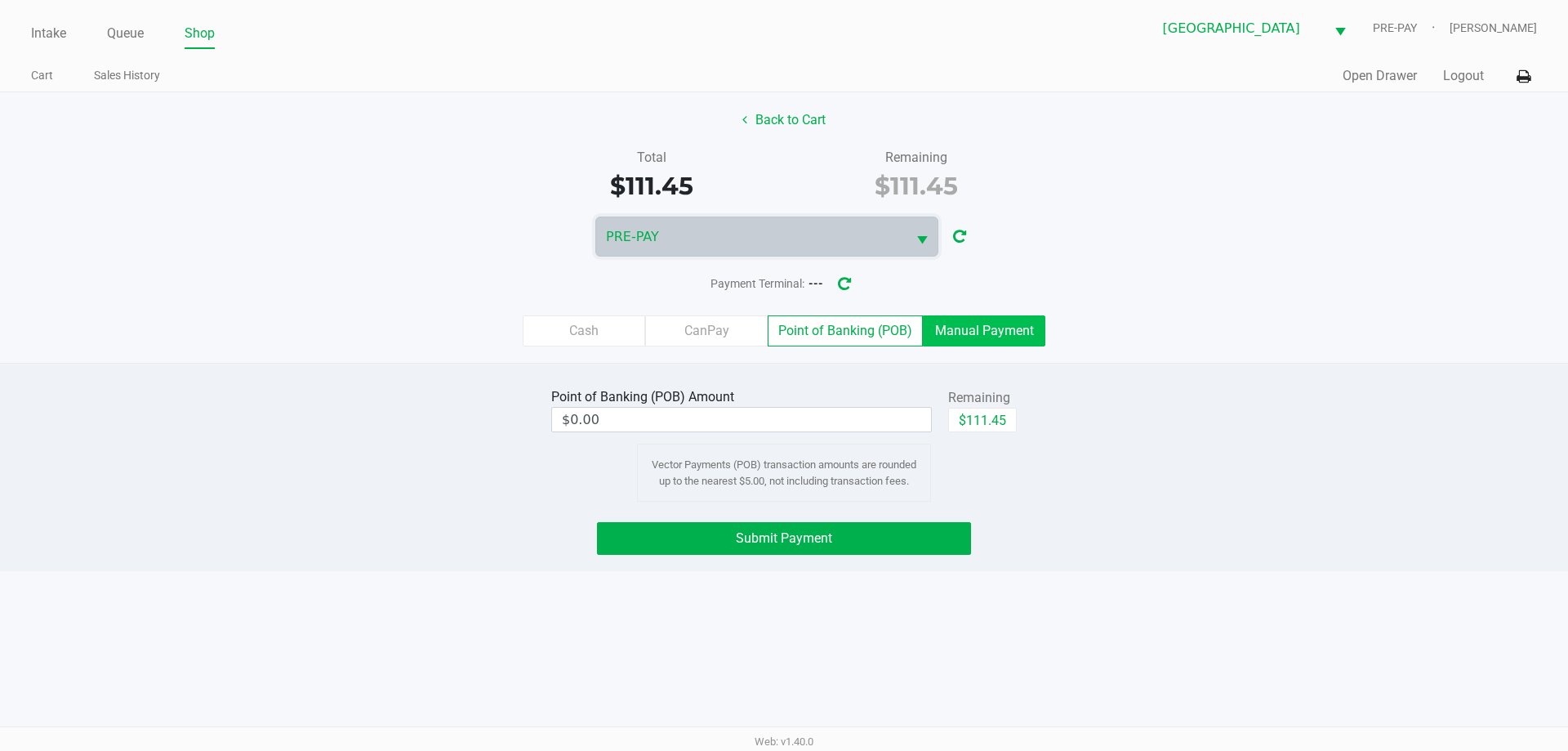
click at [1027, 317] on label "Manual Payment" at bounding box center [984, 332] width 122 height 31
click at [0, 0] on 8 "Manual Payment" at bounding box center [0, 0] width 0 height 0
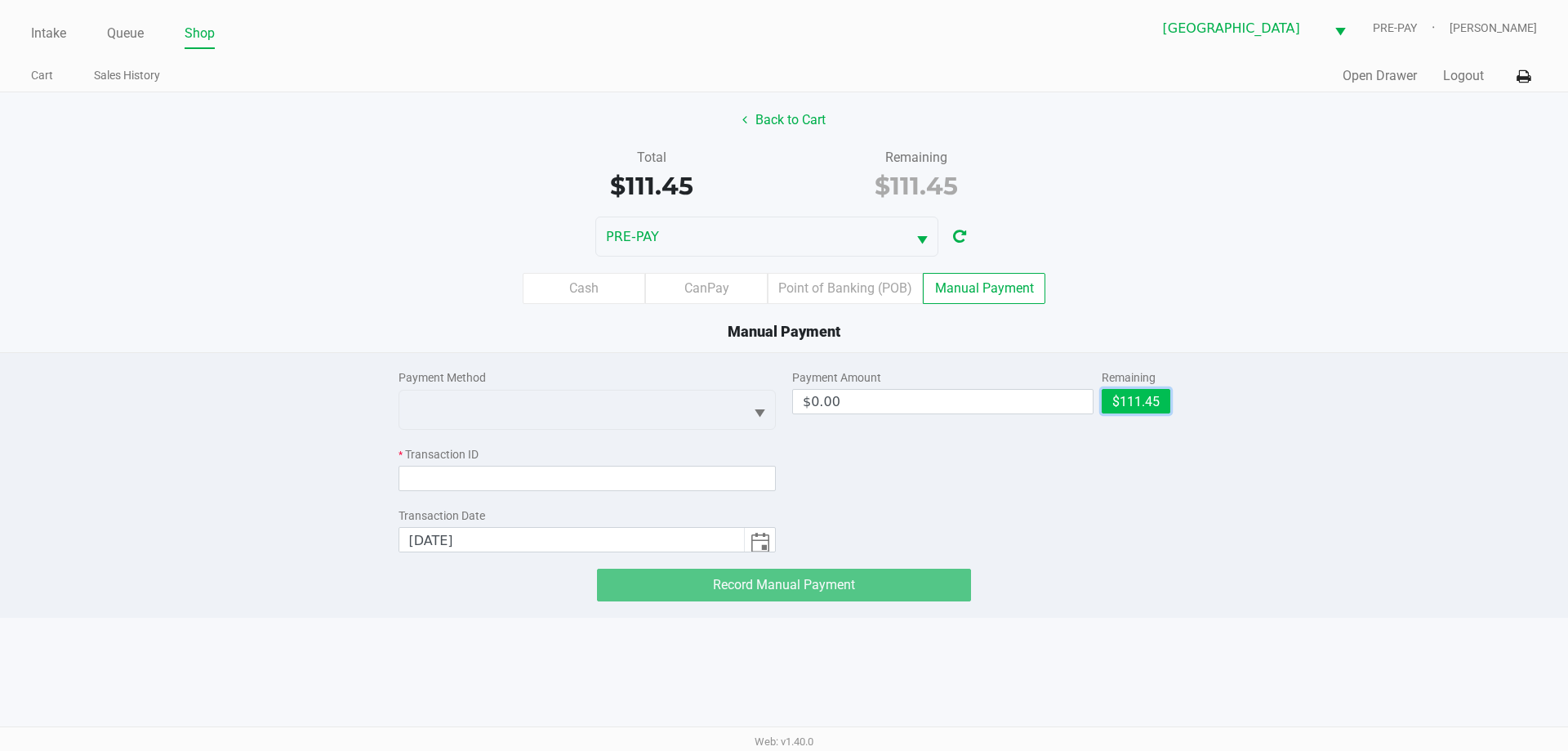
click at [1168, 402] on button "$111.45" at bounding box center [1136, 401] width 68 height 24
type input "$111.45"
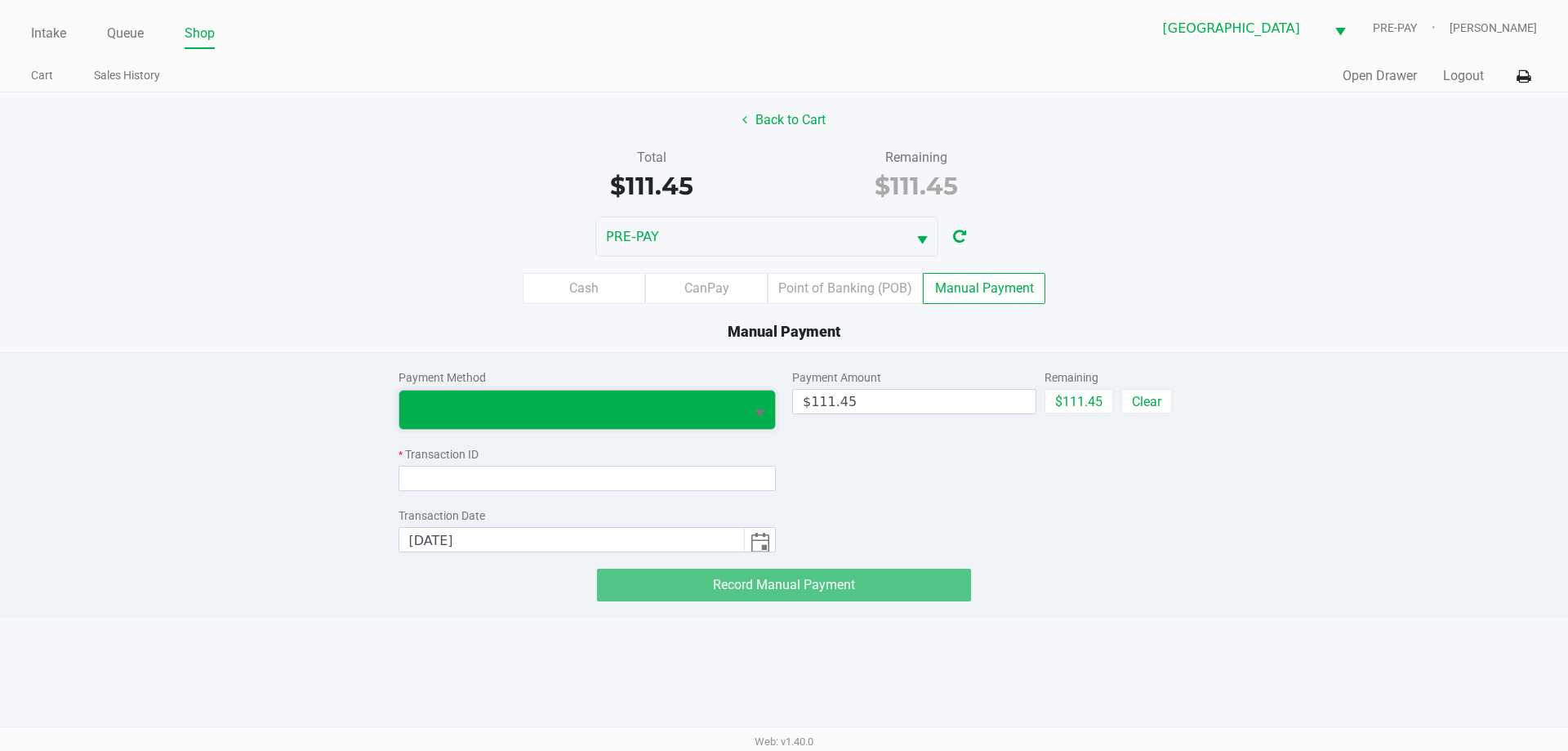
click at [697, 407] on span at bounding box center [572, 408] width 326 height 19
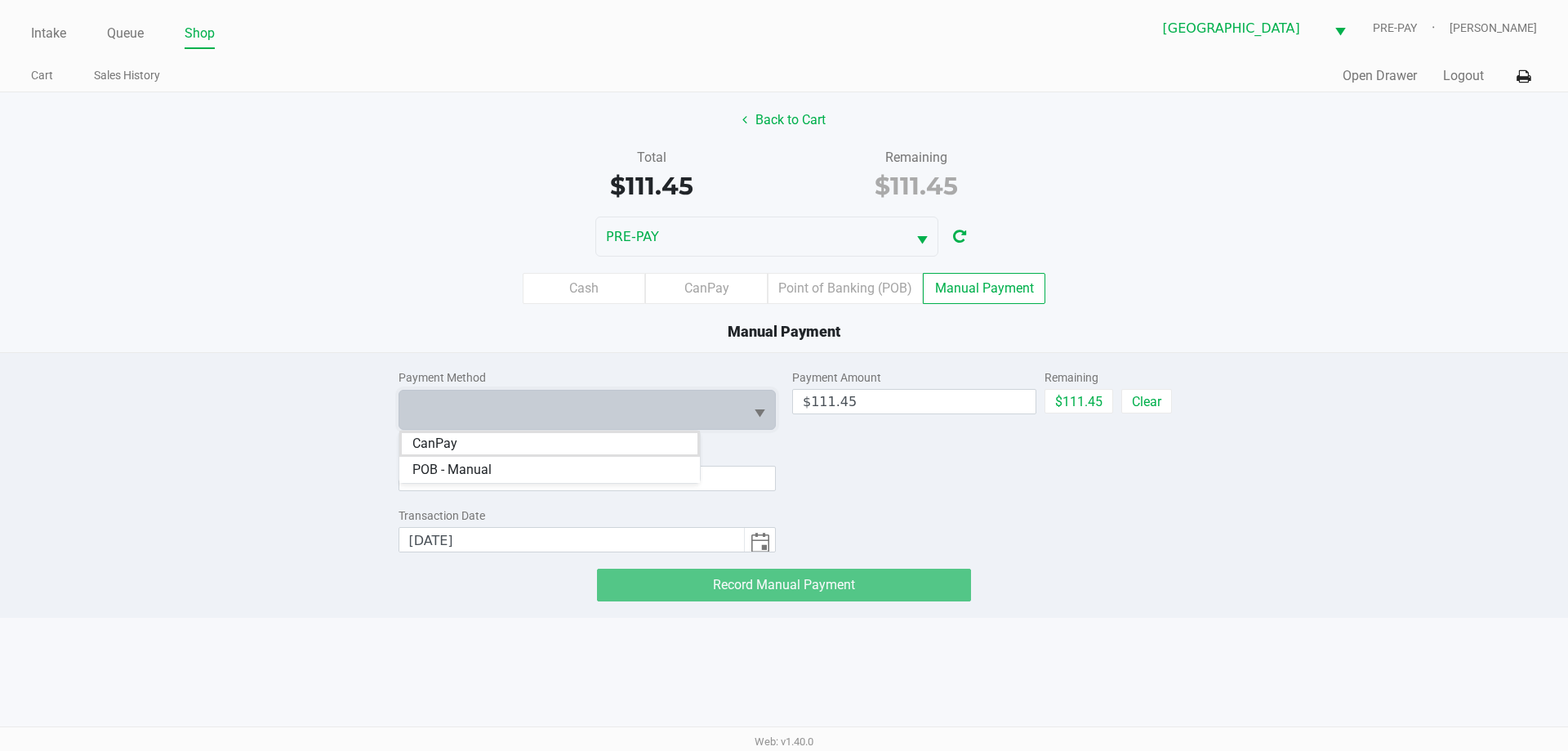
click at [530, 437] on li "CanPay" at bounding box center [549, 444] width 301 height 26
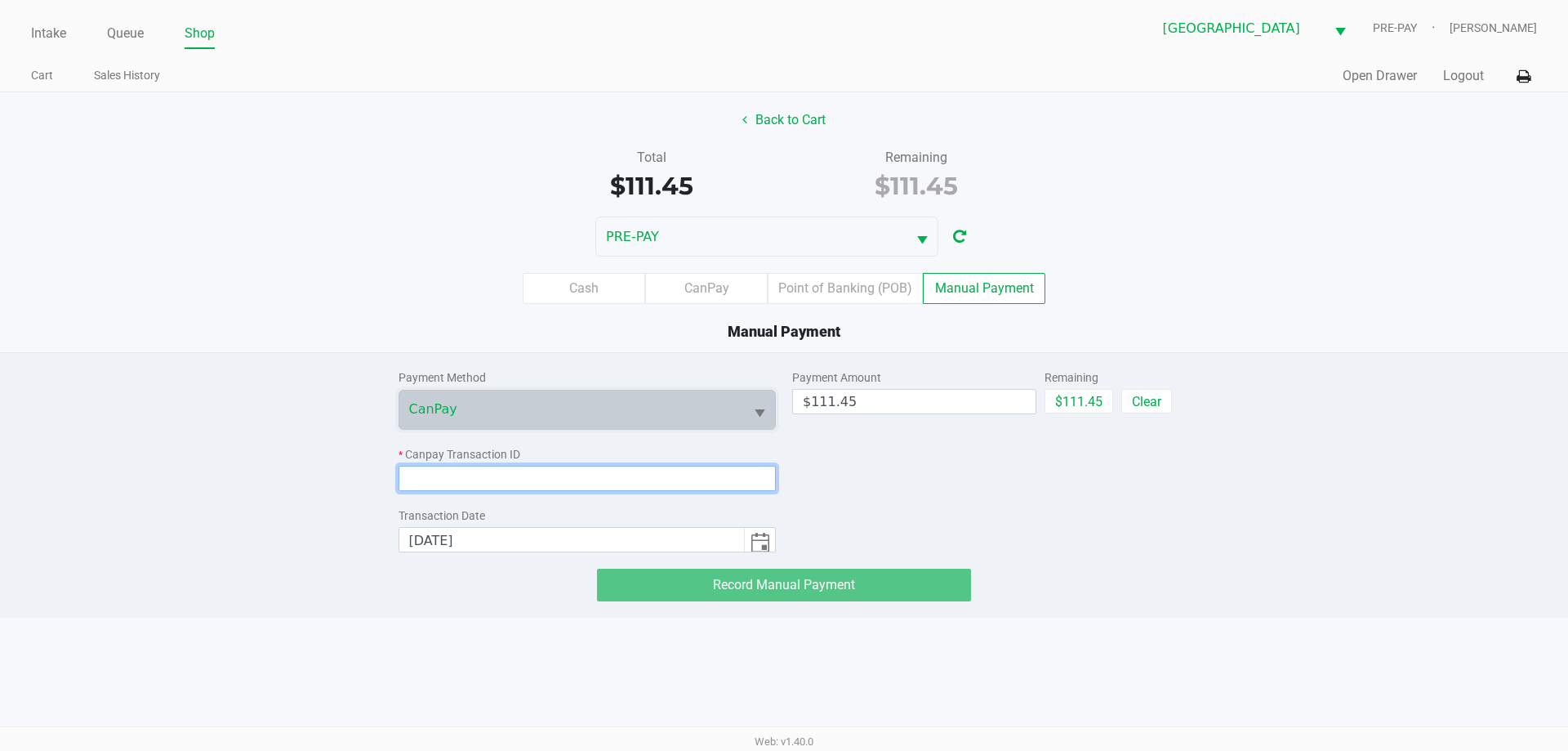
click at [535, 482] on input at bounding box center [588, 478] width 378 height 25
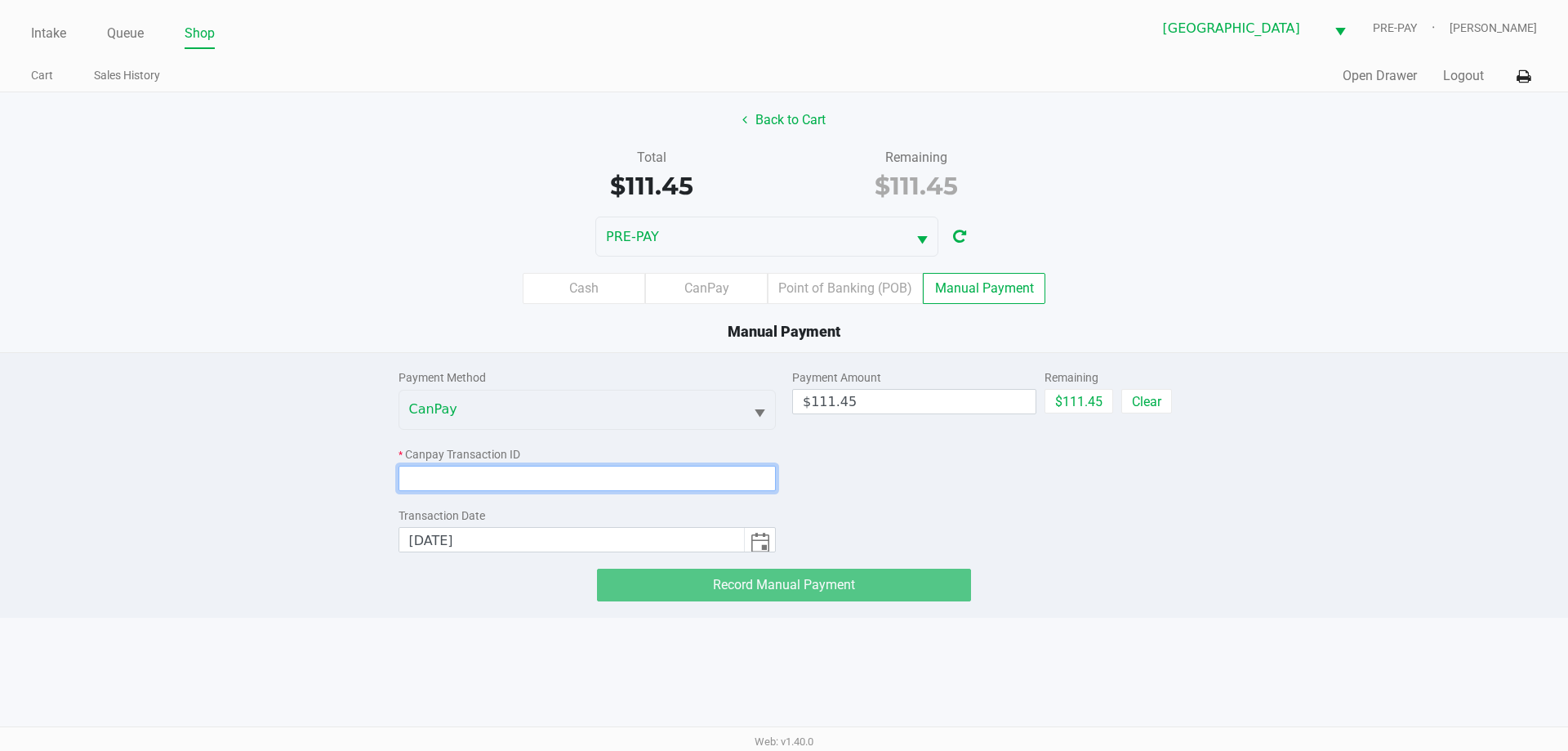
paste input "ENI4AKEJEJUY"
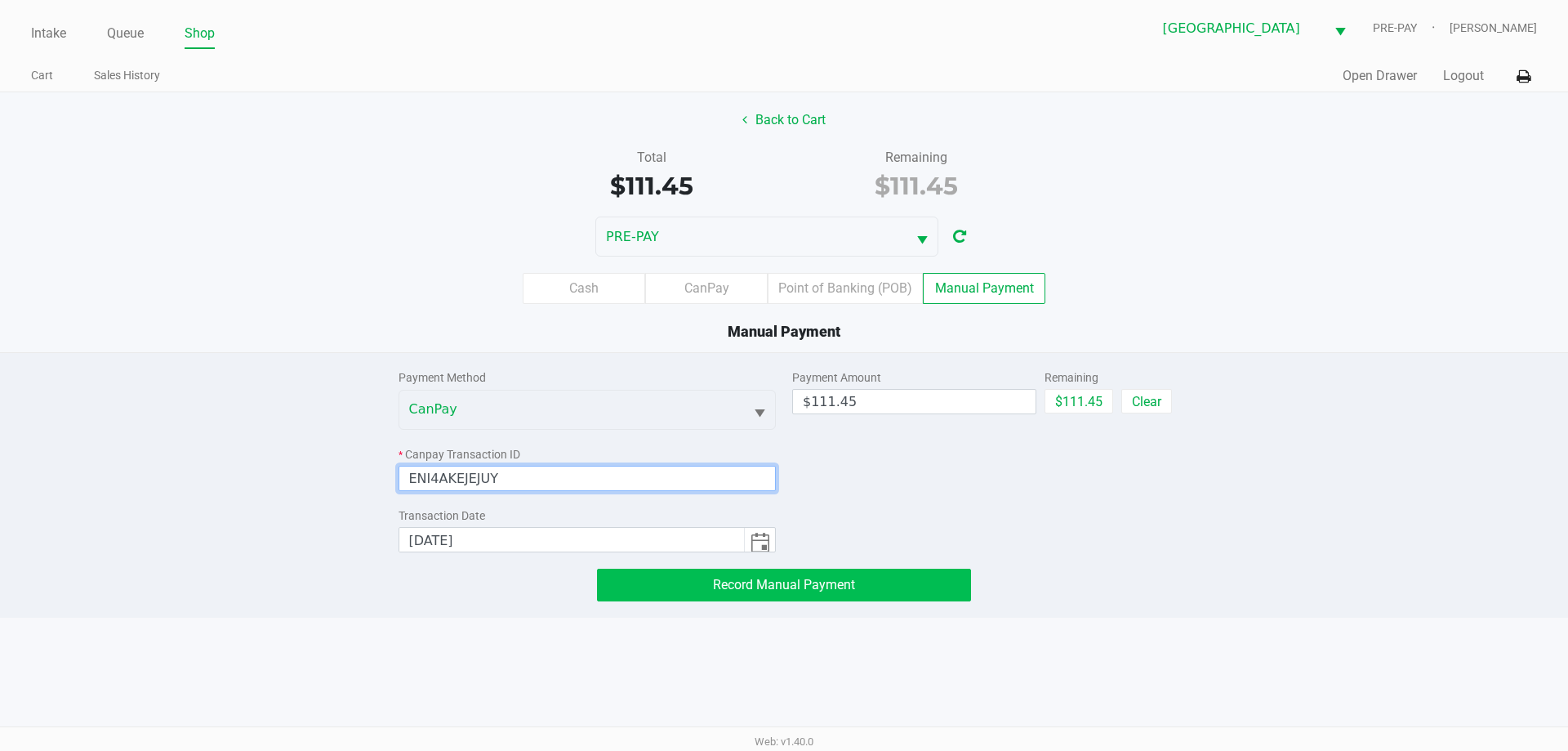
type input "ENI4AKEJEJUY"
click at [715, 575] on button "Record Manual Payment" at bounding box center [784, 584] width 374 height 32
